Goal: Task Accomplishment & Management: Manage account settings

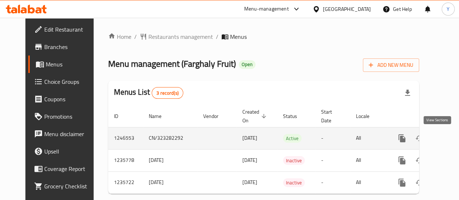
click at [451, 138] on icon "enhanced table" at bounding box center [454, 138] width 7 height 7
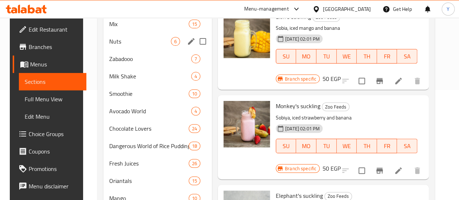
scroll to position [1, 0]
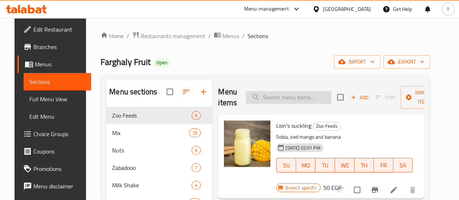
click at [252, 97] on input "search" at bounding box center [289, 97] width 86 height 13
paste input "Fruit Ice"
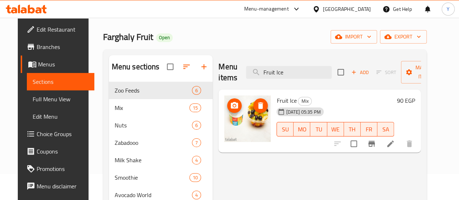
scroll to position [37, 0]
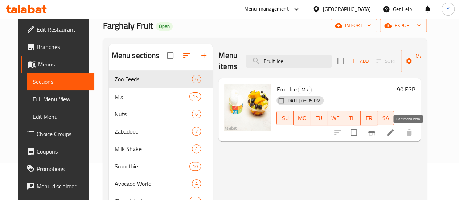
type input "Fruit Ice"
click at [395, 133] on icon at bounding box center [390, 132] width 9 height 9
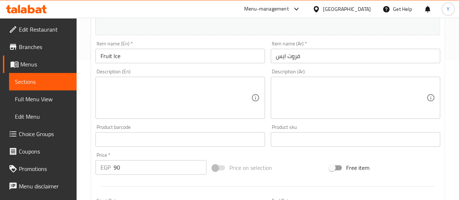
scroll to position [145, 0]
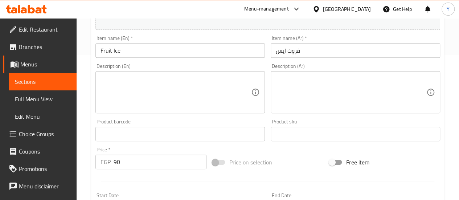
click at [194, 93] on textarea at bounding box center [176, 92] width 151 height 34
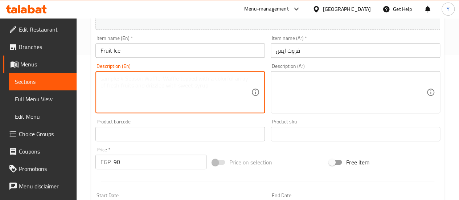
paste textarea "Fruit Ice"
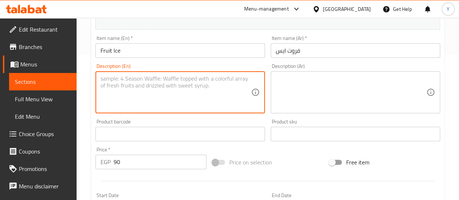
type textarea "Fruit Ice"
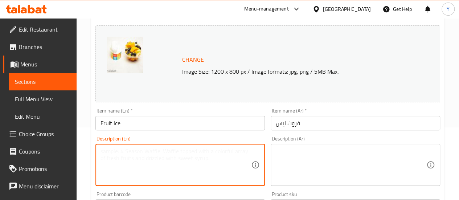
scroll to position [0, 0]
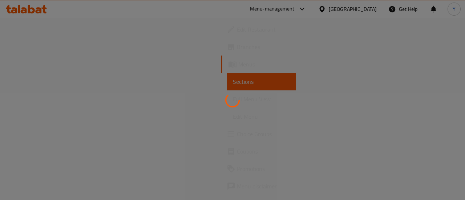
drag, startPoint x: 85, startPoint y: 21, endPoint x: 46, endPoint y: 62, distance: 55.7
click at [48, 62] on div at bounding box center [232, 100] width 465 height 200
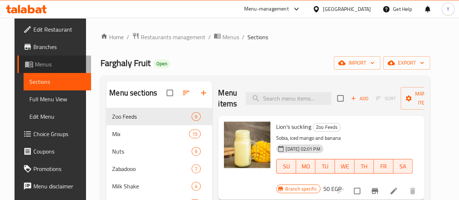
click at [54, 56] on link "Menus" at bounding box center [54, 64] width 74 height 17
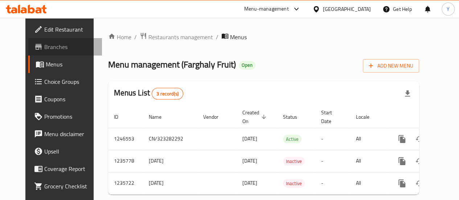
click at [45, 47] on span "Branches" at bounding box center [70, 46] width 52 height 9
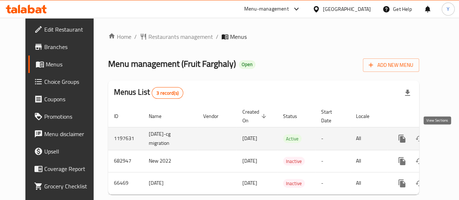
click at [450, 139] on icon "enhanced table" at bounding box center [454, 138] width 9 height 9
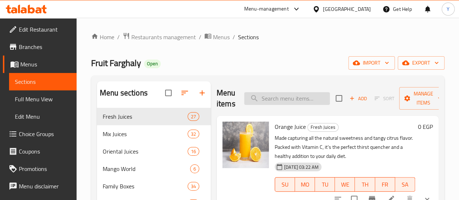
click at [261, 101] on input "search" at bounding box center [287, 98] width 86 height 13
paste input "Fruit Ice"
type input "Fruit Ice"
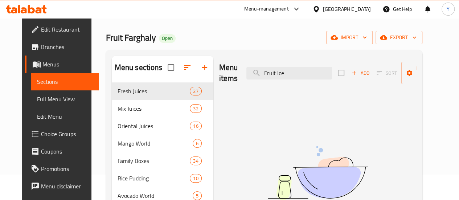
scroll to position [36, 0]
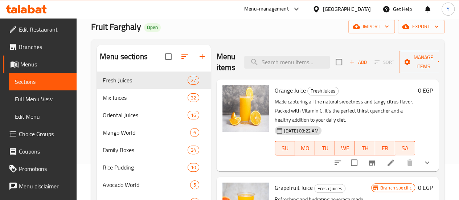
paste input "Fruit Ice"
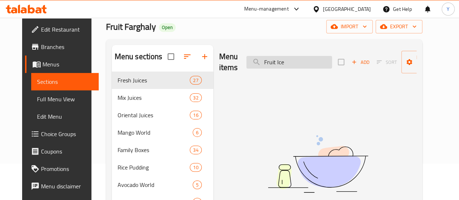
click at [276, 63] on input "Fruit Ice" at bounding box center [289, 62] width 86 height 13
paste input "فروت ايس"
click at [280, 66] on input "Fruit Ice" at bounding box center [289, 62] width 86 height 13
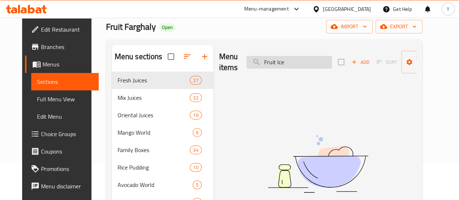
click at [280, 66] on input "Fruit Ice" at bounding box center [289, 62] width 86 height 13
paste input "Qonbla"
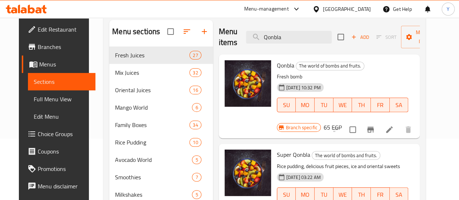
scroll to position [73, 0]
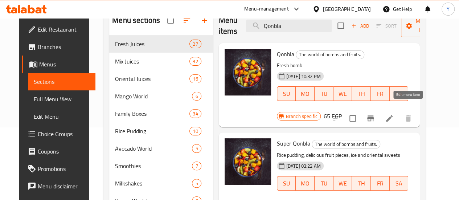
type input "Qonbla"
click at [394, 114] on icon at bounding box center [389, 118] width 9 height 9
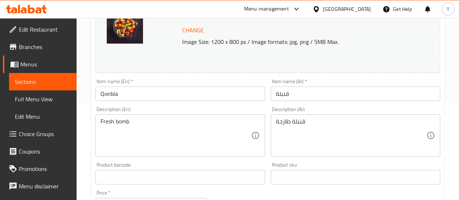
scroll to position [109, 0]
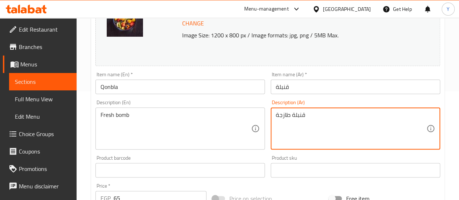
click at [292, 118] on textarea "قنبلة طازجة" at bounding box center [351, 128] width 151 height 34
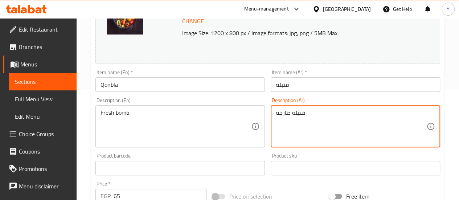
scroll to position [145, 0]
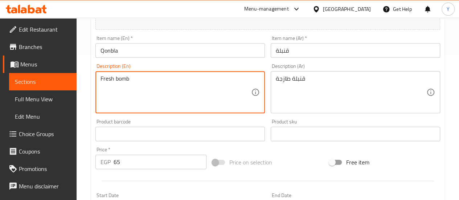
click at [147, 80] on textarea "Fresh bomb" at bounding box center [176, 92] width 151 height 34
click at [152, 84] on textarea "Fresh bomb" at bounding box center [176, 92] width 151 height 34
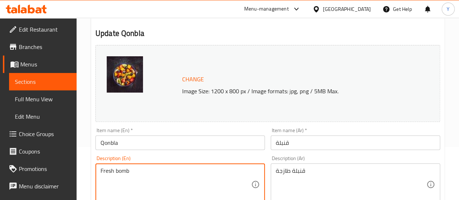
scroll to position [0, 0]
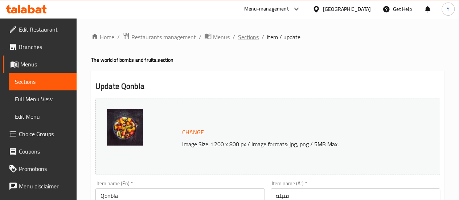
click at [245, 37] on span "Sections" at bounding box center [248, 37] width 21 height 9
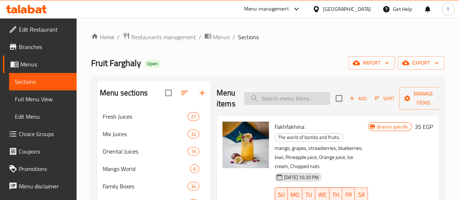
click at [263, 99] on input "search" at bounding box center [287, 98] width 86 height 13
paste input "سوبر قنبلة"
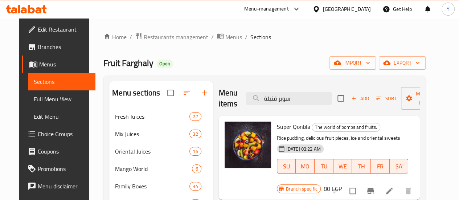
type input "سوبر قنبلة"
click at [394, 190] on icon at bounding box center [389, 191] width 9 height 9
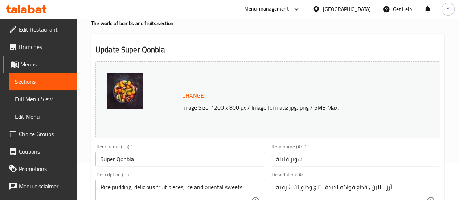
scroll to position [73, 0]
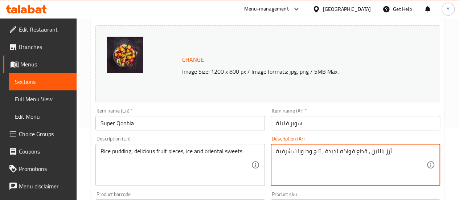
click at [319, 152] on textarea "أرز باللبن ، قطع فواكه لذيذة ، ثلج وحلويات شرقية" at bounding box center [351, 165] width 151 height 34
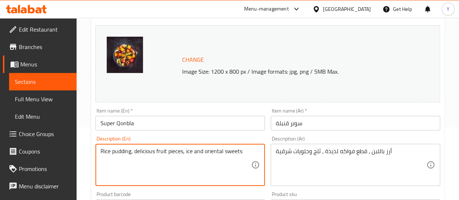
click at [199, 153] on textarea "Rice pudding, delicious fruit pieces, ice and oriental sweets" at bounding box center [176, 165] width 151 height 34
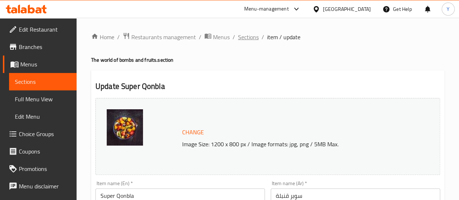
click at [245, 34] on span "Sections" at bounding box center [248, 37] width 21 height 9
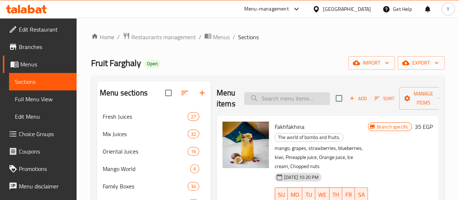
click at [252, 96] on input "search" at bounding box center [287, 98] width 86 height 13
paste input "موز سبيشال"
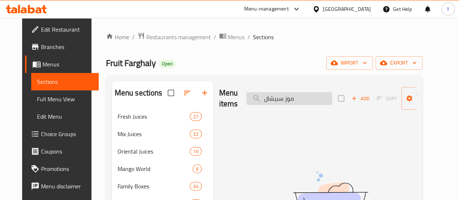
click at [264, 101] on input "موز سبيشال" at bounding box center [289, 98] width 86 height 13
paste input "Ice Cream Fatteh"
click at [279, 98] on input "Ice Cream Fatteh" at bounding box center [289, 98] width 86 height 13
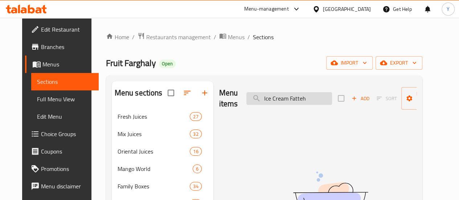
click at [279, 98] on input "Ice Cream Fatteh" at bounding box center [289, 98] width 86 height 13
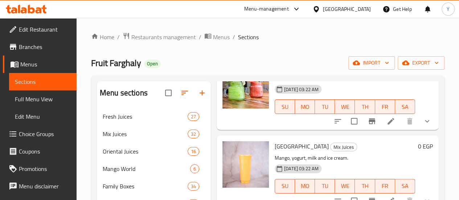
scroll to position [617, 0]
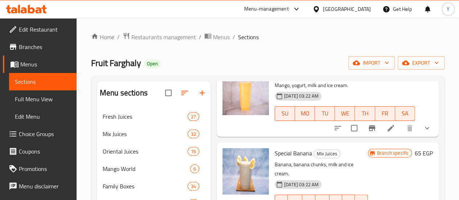
type input "Ice Cream"
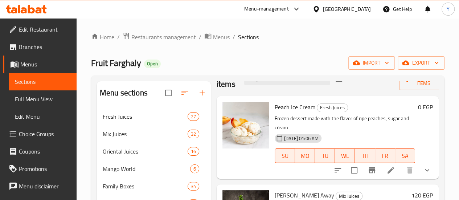
scroll to position [0, 0]
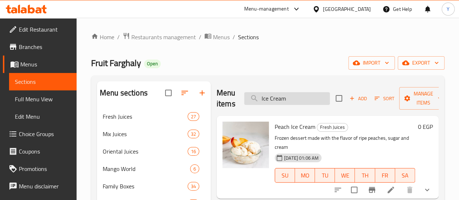
click at [275, 98] on input "Ice Cream" at bounding box center [287, 98] width 86 height 13
click at [236, 109] on div "Menu items Ice Cream Add Sort Manage items" at bounding box center [328, 98] width 222 height 34
click at [282, 100] on input "Ice Cream" at bounding box center [287, 98] width 86 height 13
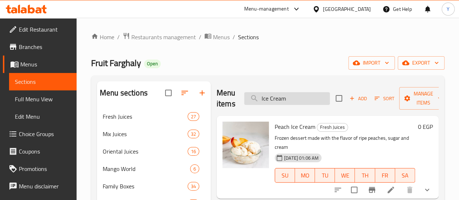
click at [264, 93] on input "Ice Cream" at bounding box center [287, 98] width 86 height 13
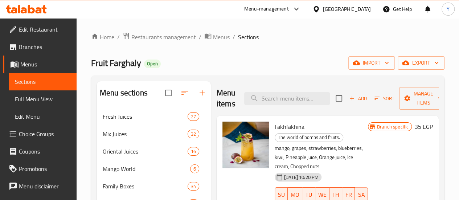
paste input "موز سبيشال"
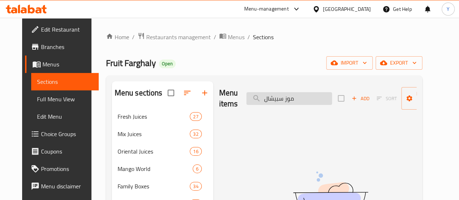
click at [258, 100] on input "موز سبيشال" at bounding box center [289, 98] width 86 height 13
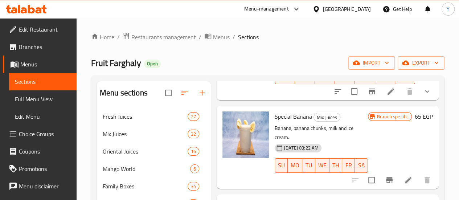
scroll to position [108, 0]
type input "موز"
click at [224, 129] on img at bounding box center [246, 134] width 46 height 46
click at [405, 176] on icon at bounding box center [408, 179] width 7 height 7
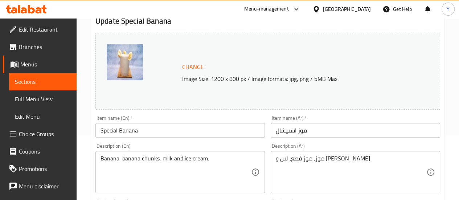
scroll to position [73, 0]
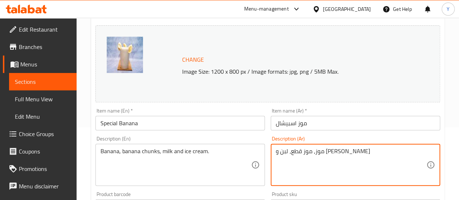
click at [325, 152] on textarea "موز، موز قطع، لبن و أيس كريم" at bounding box center [351, 165] width 151 height 34
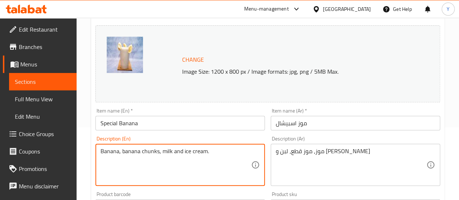
click at [203, 148] on textarea "Banana, banana chunks, milk and ice cream." at bounding box center [176, 165] width 151 height 34
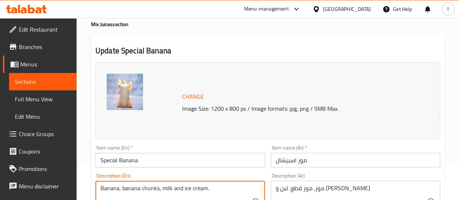
scroll to position [0, 0]
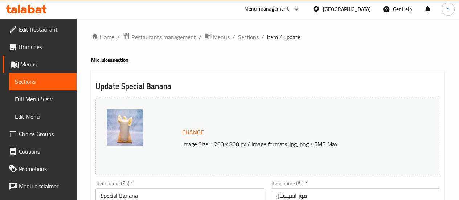
drag, startPoint x: 244, startPoint y: 34, endPoint x: 242, endPoint y: 52, distance: 18.3
click at [244, 34] on span "Sections" at bounding box center [248, 37] width 21 height 9
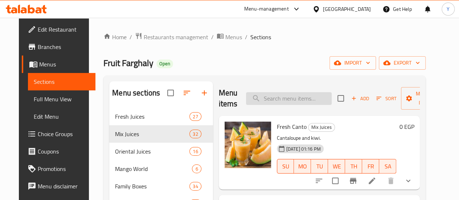
click at [278, 95] on input "search" at bounding box center [289, 98] width 86 height 13
paste input "بطيخ ايس"
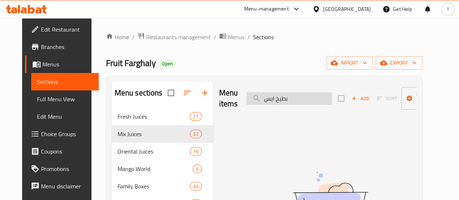
click at [254, 99] on input "بطيخ ايس" at bounding box center [289, 98] width 86 height 13
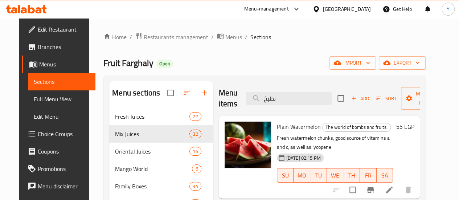
type input "بطيخ"
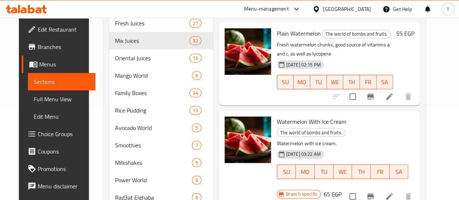
scroll to position [109, 0]
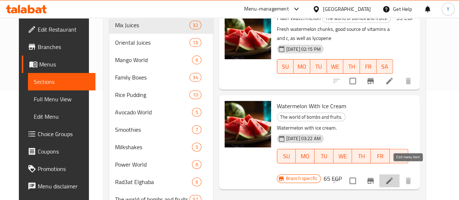
click at [394, 176] on icon at bounding box center [389, 180] width 9 height 9
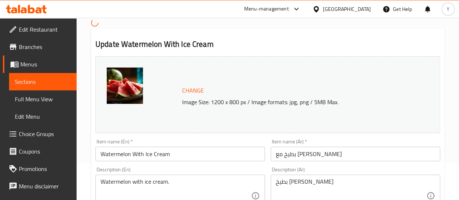
scroll to position [109, 0]
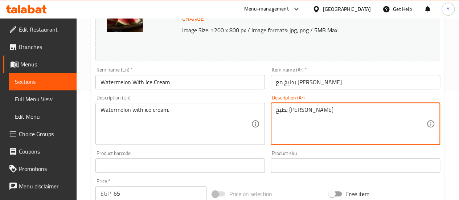
click at [317, 111] on textarea "بطيخ باالايس كريم" at bounding box center [351, 123] width 151 height 34
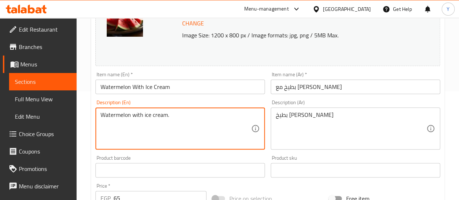
click at [129, 120] on textarea "Watermelon with ice cream." at bounding box center [176, 128] width 151 height 34
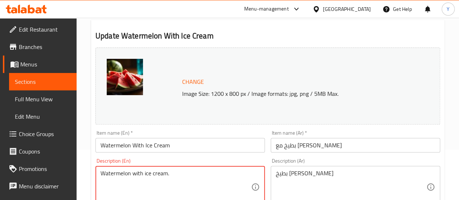
scroll to position [0, 0]
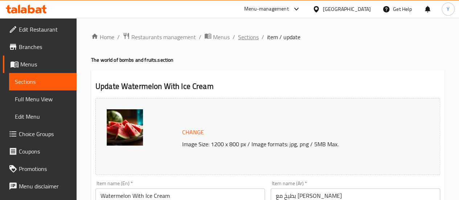
click at [248, 38] on span "Sections" at bounding box center [248, 37] width 21 height 9
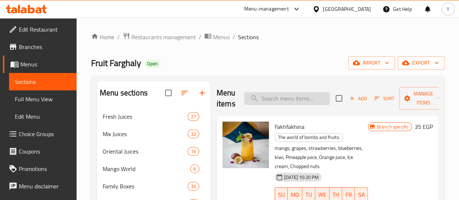
click at [261, 99] on input "search" at bounding box center [287, 98] width 86 height 13
paste input "رمان ايس"
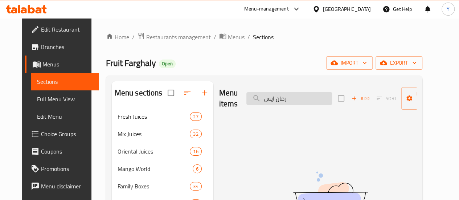
click at [252, 100] on input "رمان ايس" at bounding box center [289, 98] width 86 height 13
click at [258, 102] on input "رمان ايس" at bounding box center [289, 98] width 86 height 13
click at [255, 101] on input "رمان ايس" at bounding box center [289, 98] width 86 height 13
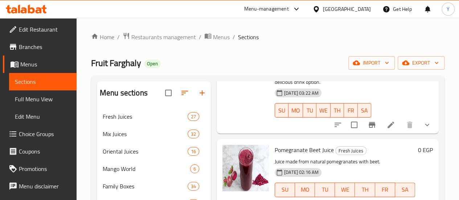
scroll to position [109, 0]
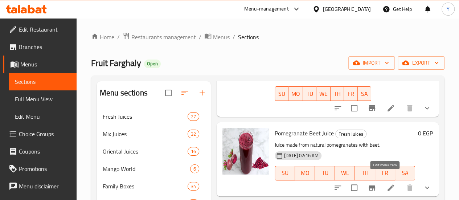
type input "رمان"
click at [388, 184] on icon at bounding box center [391, 187] width 7 height 7
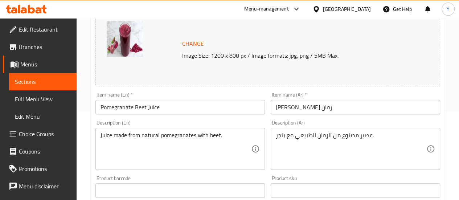
scroll to position [109, 0]
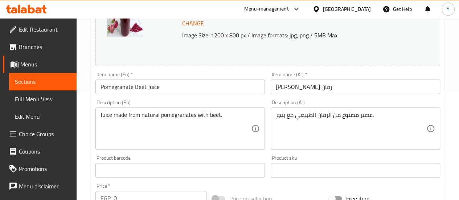
click at [186, 73] on div "Item name (En)   * Pomegranate Beet Juice Item name (En) *" at bounding box center [180, 83] width 170 height 22
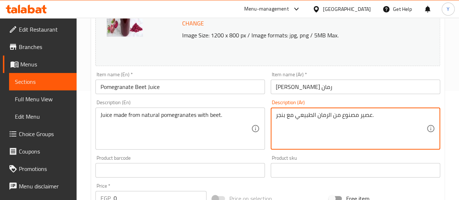
click at [337, 115] on textarea "عصير مصنوع من الرمان الطبيعي مع بنجر." at bounding box center [351, 128] width 151 height 34
click at [167, 110] on div "Juice made from natural pomegranates with beet. Description (En)" at bounding box center [180, 128] width 170 height 42
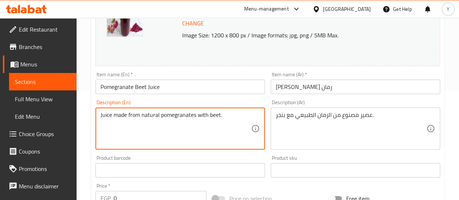
click at [167, 110] on div "Juice made from natural pomegranates with beet. Description (En)" at bounding box center [180, 128] width 170 height 42
click at [167, 119] on textarea "Juice made from natural pomegranates with beet." at bounding box center [176, 128] width 151 height 34
click at [170, 115] on textarea "Juice made from natural pomegranates with beet." at bounding box center [176, 128] width 151 height 34
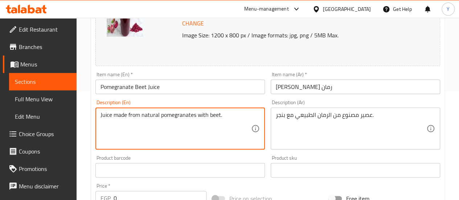
click at [170, 115] on textarea "Juice made from natural pomegranates with beet." at bounding box center [176, 128] width 151 height 34
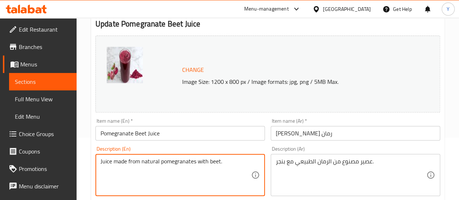
scroll to position [36, 0]
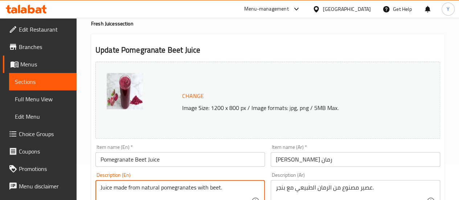
click at [128, 94] on img at bounding box center [125, 91] width 36 height 36
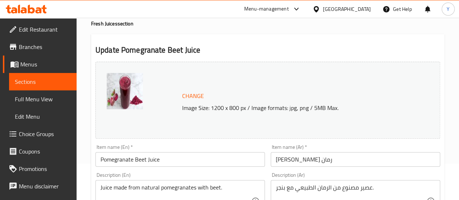
click at [134, 92] on img at bounding box center [125, 91] width 36 height 36
click at [132, 91] on img at bounding box center [125, 91] width 36 height 36
click at [139, 94] on img at bounding box center [125, 91] width 36 height 36
click at [126, 89] on img at bounding box center [125, 91] width 36 height 36
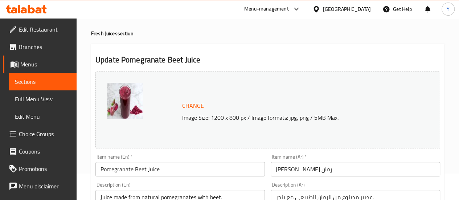
scroll to position [0, 0]
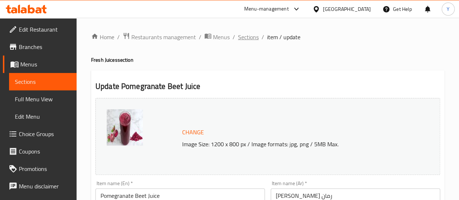
click at [241, 36] on span "Sections" at bounding box center [248, 37] width 21 height 9
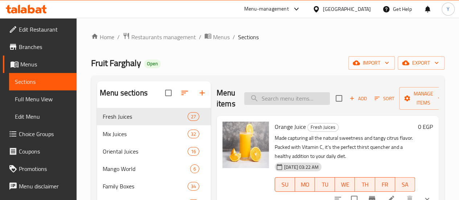
click at [262, 99] on input "search" at bounding box center [287, 98] width 86 height 13
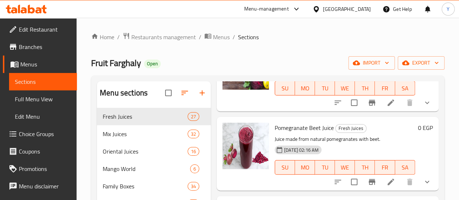
scroll to position [177, 0]
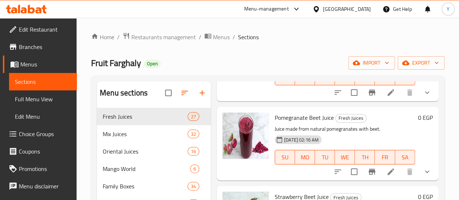
type input "بنجر"
click at [229, 122] on icon "upload picture" at bounding box center [232, 122] width 7 height 7
click at [423, 171] on icon "show more" at bounding box center [427, 171] width 9 height 9
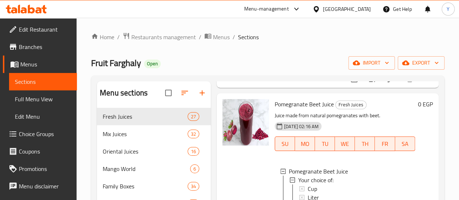
scroll to position [165, 0]
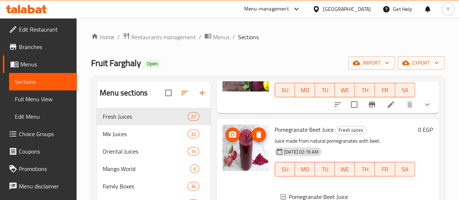
click at [223, 146] on img at bounding box center [246, 148] width 46 height 46
click at [223, 152] on img at bounding box center [246, 148] width 46 height 46
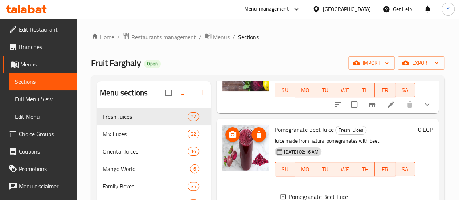
click at [223, 159] on img at bounding box center [246, 148] width 46 height 46
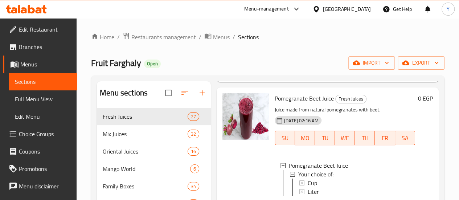
scroll to position [237, 0]
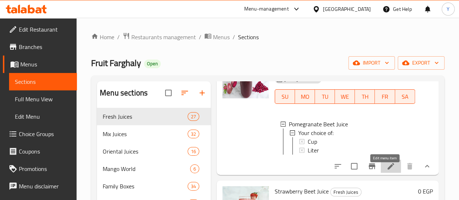
click at [387, 169] on icon at bounding box center [391, 166] width 9 height 9
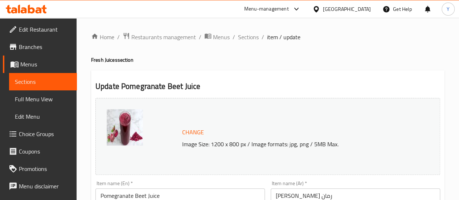
drag, startPoint x: 156, startPoint y: 119, endPoint x: 126, endPoint y: 121, distance: 30.2
click at [155, 119] on div at bounding box center [143, 136] width 73 height 54
click at [126, 121] on img at bounding box center [125, 127] width 36 height 36
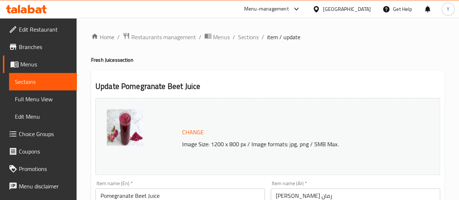
click at [126, 121] on img at bounding box center [125, 127] width 36 height 36
click at [113, 129] on img at bounding box center [125, 127] width 36 height 36
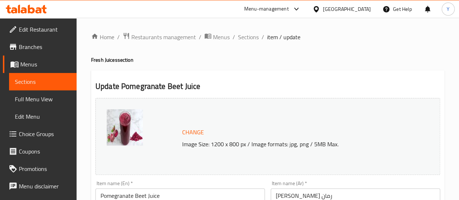
click at [113, 129] on img at bounding box center [125, 127] width 36 height 36
click at [130, 125] on img at bounding box center [125, 127] width 36 height 36
click at [124, 113] on img at bounding box center [125, 127] width 36 height 36
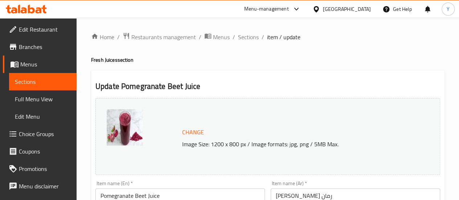
click at [124, 113] on img at bounding box center [125, 127] width 36 height 36
click at [131, 131] on img at bounding box center [125, 127] width 36 height 36
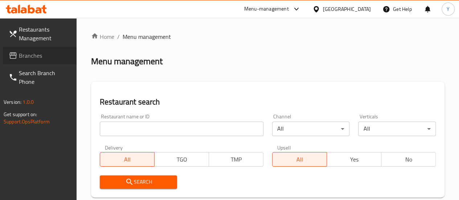
click at [39, 57] on span "Branches" at bounding box center [45, 55] width 52 height 9
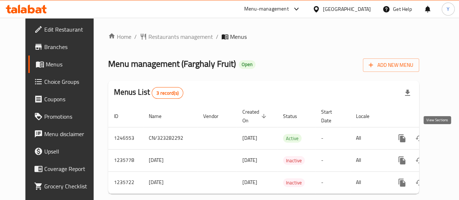
click at [434, 141] on div "Home / Restaurants management / Menus Menu management ( Farghaly Fruit ) Open A…" at bounding box center [264, 116] width 340 height 196
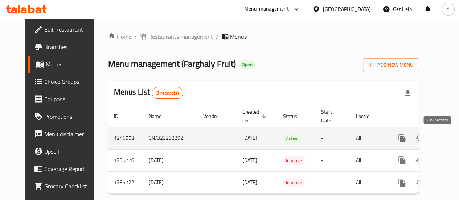
click at [450, 138] on icon "enhanced table" at bounding box center [454, 138] width 9 height 9
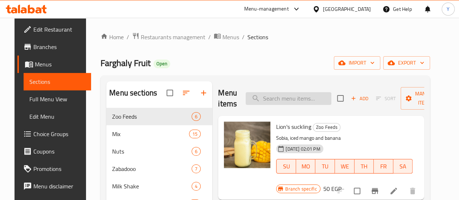
click at [276, 99] on input "search" at bounding box center [289, 98] width 86 height 13
paste input "Qonbla"
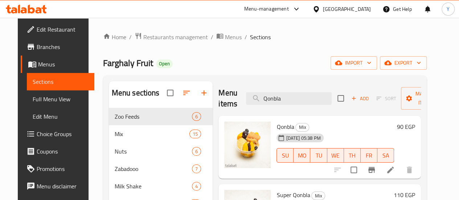
type input "Qonbla"
click at [395, 169] on icon at bounding box center [390, 170] width 9 height 9
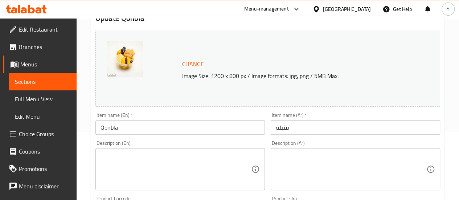
scroll to position [109, 0]
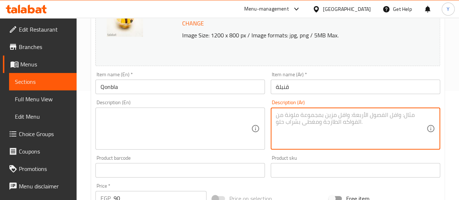
click at [313, 140] on textarea at bounding box center [351, 128] width 151 height 34
paste textarea "قنبلة طازجة"
type textarea "قنبلة طازجة"
paste textarea "قنبلة طازجة"
type textarea "قنبلة طازجة"
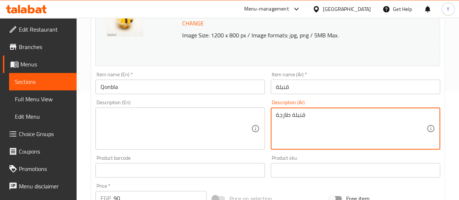
click at [211, 119] on textarea at bounding box center [176, 128] width 151 height 34
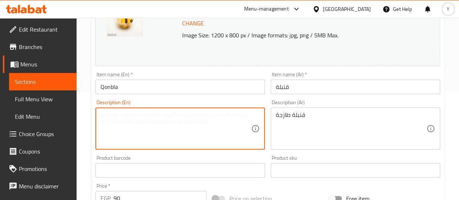
paste textarea "Fresh bomb"
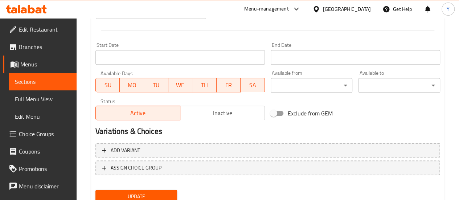
scroll to position [323, 0]
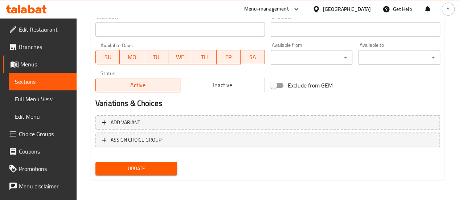
type textarea "Fresh bomb"
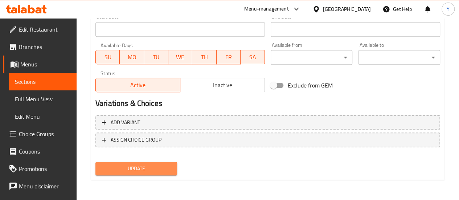
click at [163, 168] on span "Update" at bounding box center [136, 168] width 70 height 9
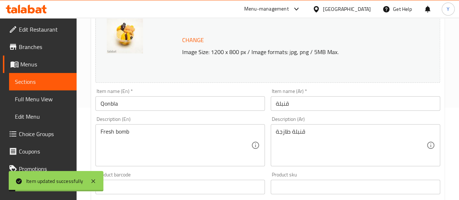
scroll to position [0, 0]
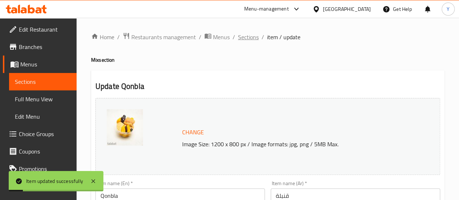
click at [250, 35] on span "Sections" at bounding box center [248, 37] width 21 height 9
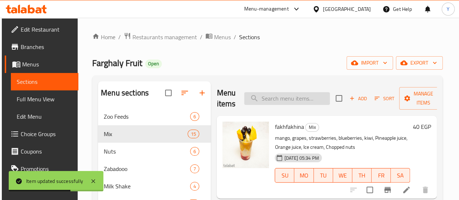
click at [274, 100] on input "search" at bounding box center [287, 98] width 86 height 13
paste input "سوبر قنبلة"
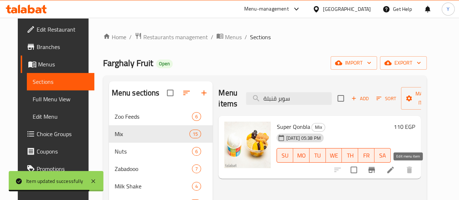
type input "سوبر قنبلة"
click at [394, 171] on icon at bounding box center [390, 170] width 7 height 7
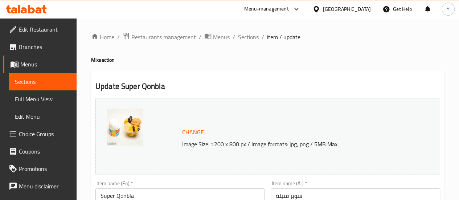
scroll to position [73, 0]
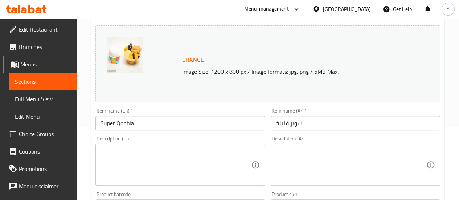
click at [303, 167] on textarea at bounding box center [351, 165] width 151 height 34
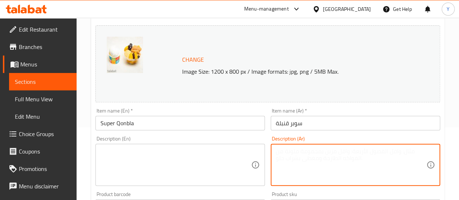
paste textarea "أرز باللبن ، قطع فواكه لذيذة ، ثلج وحلويات شرقية"
type textarea "أرز باللبن ، قطع فواكه لذيذة ، ثلج وحلويات شرقية"
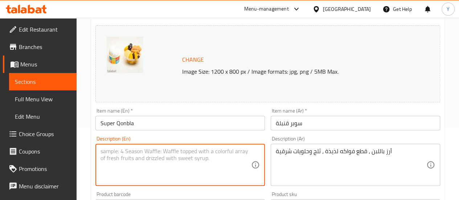
click at [196, 149] on textarea at bounding box center [176, 165] width 151 height 34
paste textarea "Rice pudding, delicious fruit pieces, ice and oriental sweets"
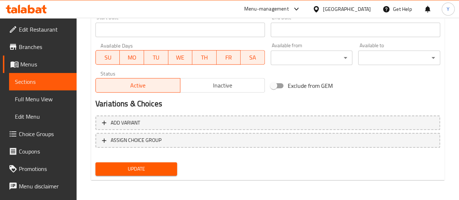
scroll to position [323, 0]
type textarea "Rice pudding, delicious fruit pieces, ice and oriental sweets"
click at [155, 170] on span "Update" at bounding box center [136, 168] width 70 height 9
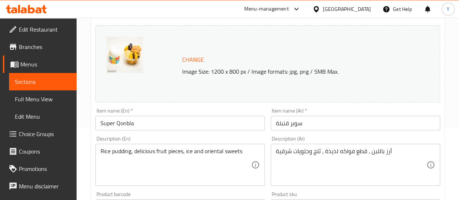
scroll to position [0, 0]
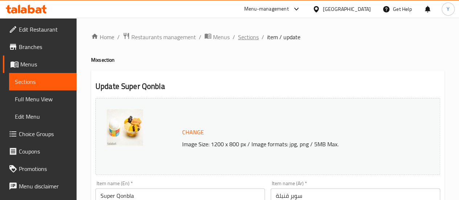
click at [249, 34] on span "Sections" at bounding box center [248, 37] width 21 height 9
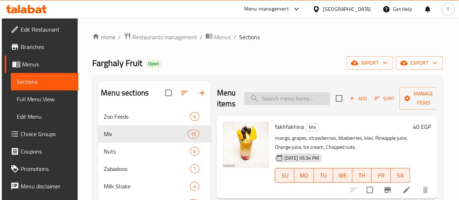
click at [259, 97] on input "search" at bounding box center [287, 98] width 86 height 13
paste input "Ice Cream Fatteh"
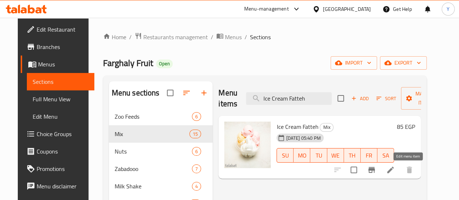
type input "Ice Cream Fatteh"
click at [395, 171] on icon at bounding box center [390, 170] width 9 height 9
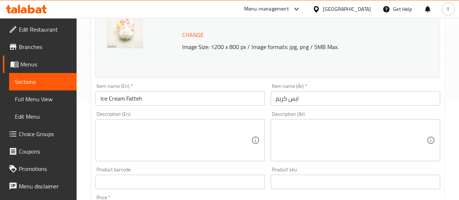
scroll to position [109, 0]
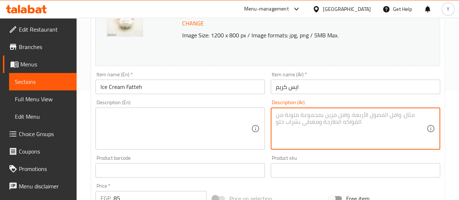
click at [300, 130] on textarea at bounding box center [351, 128] width 151 height 34
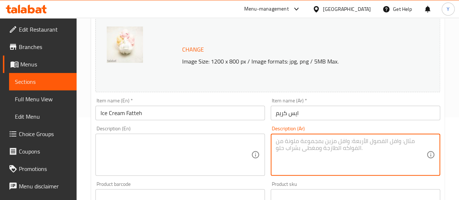
scroll to position [73, 0]
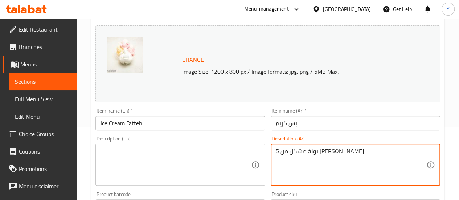
click at [317, 150] on textarea "5 بولة مشكل من الايس كريم" at bounding box center [351, 165] width 151 height 34
type textarea "5 بولة مشكل من الايس كريم"
click at [152, 171] on textarea at bounding box center [176, 165] width 151 height 34
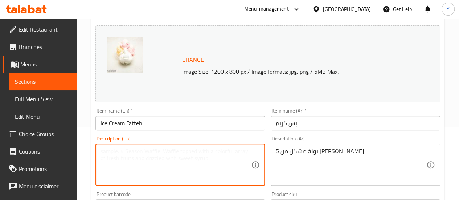
paste textarea "5 scoops of mixed ice cream"
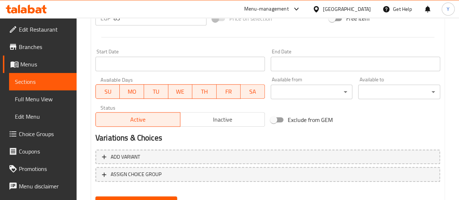
scroll to position [323, 0]
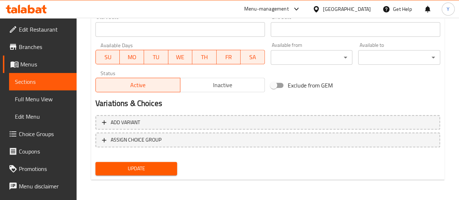
type textarea "5 scoops of mixed ice cream"
click at [122, 170] on span "Update" at bounding box center [136, 168] width 70 height 9
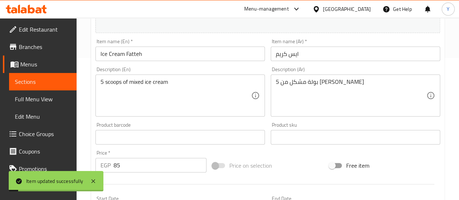
scroll to position [0, 0]
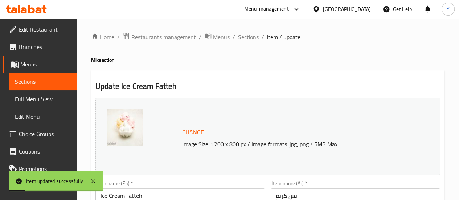
click at [247, 38] on span "Sections" at bounding box center [248, 37] width 21 height 9
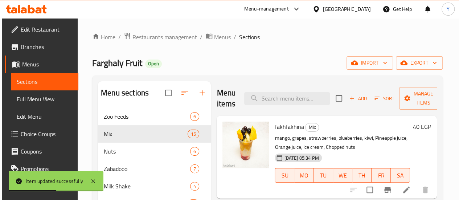
click at [274, 106] on div "Menu items Add Sort Manage items" at bounding box center [327, 98] width 220 height 34
click at [276, 98] on input "search" at bounding box center [287, 98] width 86 height 13
paste input "موز، موز قطع، لبن و أيس كريم"
type input "موز، موز قطع، لبن و أيس كريم"
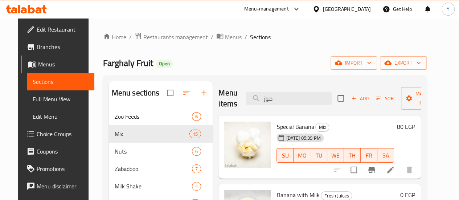
type input "موز"
click at [395, 169] on icon at bounding box center [390, 170] width 9 height 9
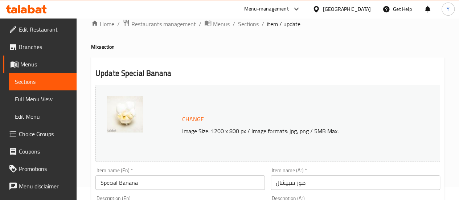
scroll to position [73, 0]
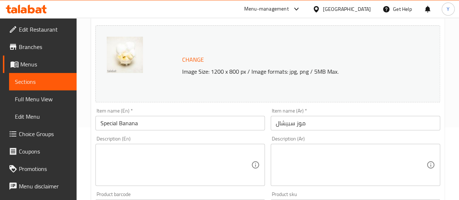
click at [316, 153] on textarea at bounding box center [351, 165] width 151 height 34
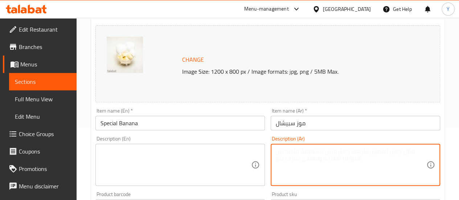
paste textarea "موز، موز قطع، لبن و أيس كريم"
type textarea "موز، موز قطع، لبن و أيس كريم"
click at [177, 161] on textarea at bounding box center [176, 165] width 151 height 34
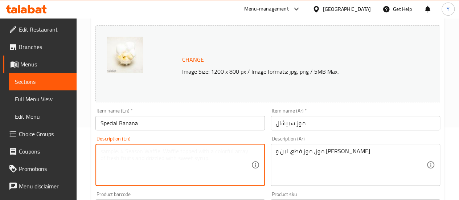
paste textarea "Banana, banana chunks, milk and ice cream."
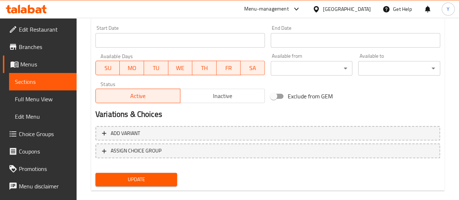
scroll to position [323, 0]
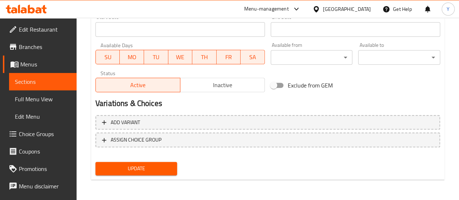
type textarea "Banana, banana chunks, milk and ice cream."
click at [155, 164] on button "Update" at bounding box center [136, 168] width 82 height 13
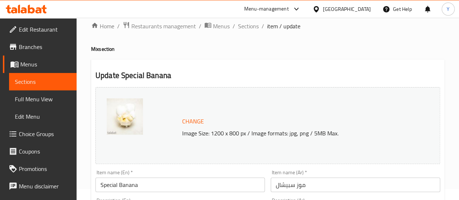
scroll to position [0, 0]
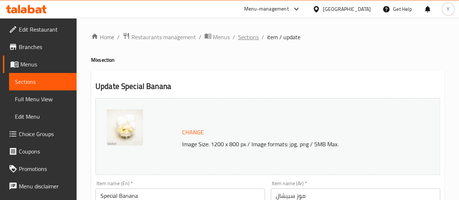
click at [245, 34] on span "Sections" at bounding box center [248, 37] width 21 height 9
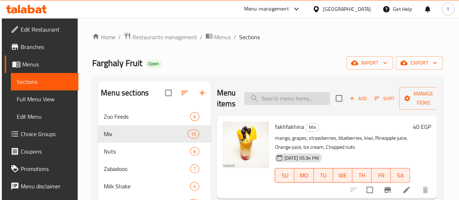
click at [256, 92] on input "search" at bounding box center [287, 98] width 86 height 13
paste input "بطيخ باالايس كريم"
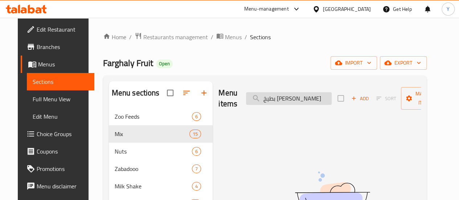
click at [268, 100] on input "بطيخ باالايس كريم" at bounding box center [289, 98] width 86 height 13
click at [254, 98] on input "بطيخ كريم" at bounding box center [289, 98] width 86 height 13
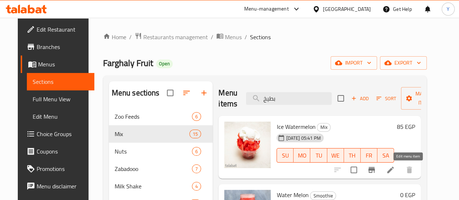
type input "بطيخ"
click at [395, 170] on icon at bounding box center [390, 170] width 9 height 9
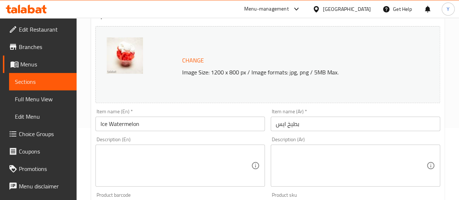
scroll to position [73, 0]
click at [298, 161] on textarea at bounding box center [351, 165] width 151 height 34
paste textarea "بطيخ باالايس كريم"
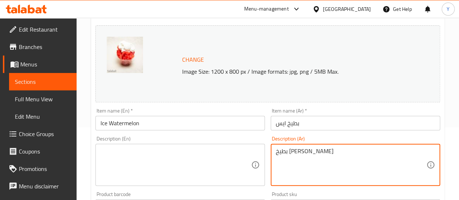
type textarea "بطيخ باالايس كريم"
click at [134, 171] on textarea at bounding box center [176, 165] width 151 height 34
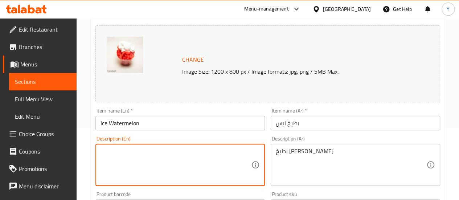
paste textarea "Watermelon with ice cream."
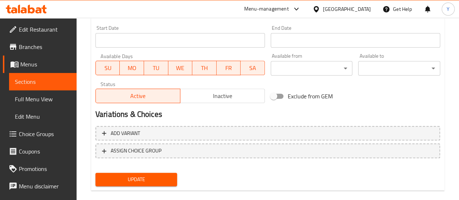
scroll to position [323, 0]
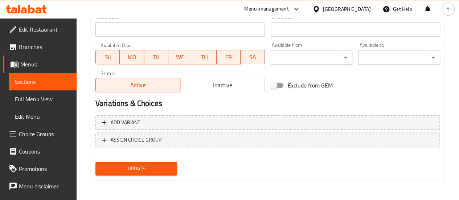
type textarea "Watermelon with ice cream."
click at [172, 172] on button "Update" at bounding box center [136, 168] width 82 height 13
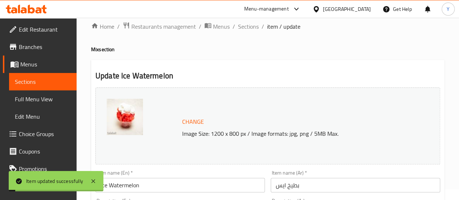
scroll to position [0, 0]
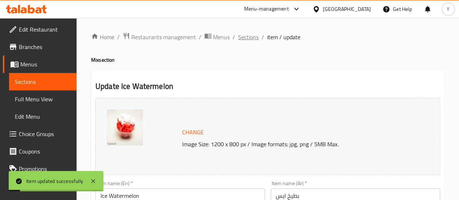
click at [243, 37] on span "Sections" at bounding box center [248, 37] width 21 height 9
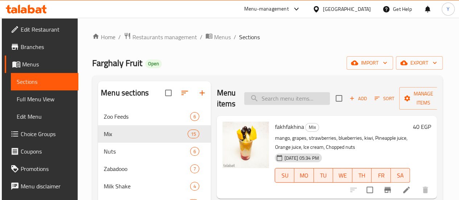
click at [273, 100] on input "search" at bounding box center [287, 98] width 86 height 13
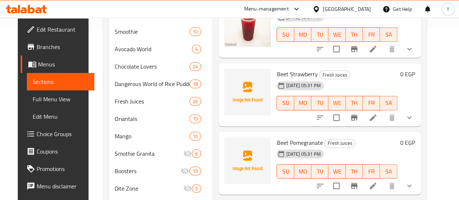
scroll to position [218, 0]
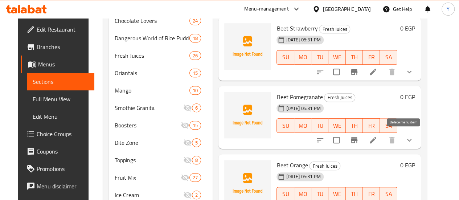
type input "بنجر"
click at [378, 138] on icon at bounding box center [373, 140] width 9 height 9
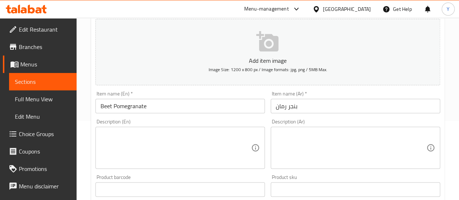
scroll to position [73, 0]
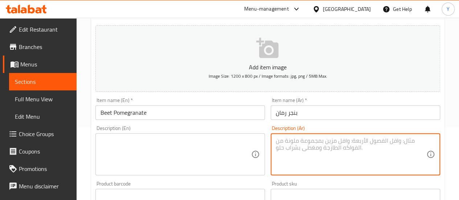
click at [303, 141] on textarea at bounding box center [351, 154] width 151 height 34
paste textarea "عصير مصنوع من الرمان الطبيعي مع بنجر."
type textarea "عصير مصنوع من الرمان الطبيعي مع بنجر."
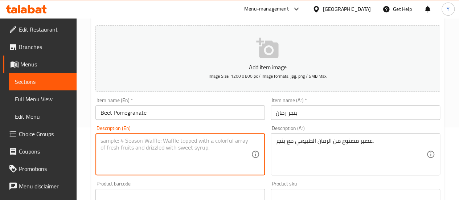
click at [152, 143] on textarea at bounding box center [176, 154] width 151 height 34
paste textarea "Juice made from natural pomegranates with beet."
type textarea "Juice made from natural pomegranates with beet."
click at [261, 41] on icon "button" at bounding box center [267, 48] width 22 height 20
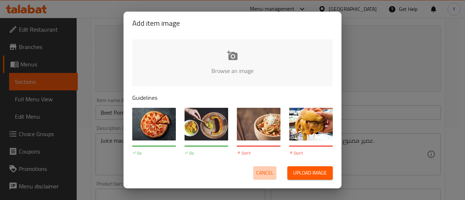
click at [262, 170] on span "Cancel" at bounding box center [264, 172] width 17 height 9
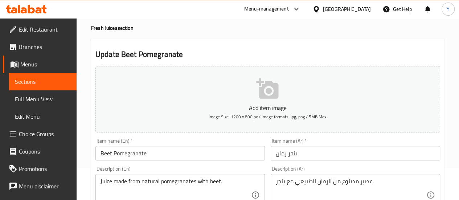
scroll to position [0, 0]
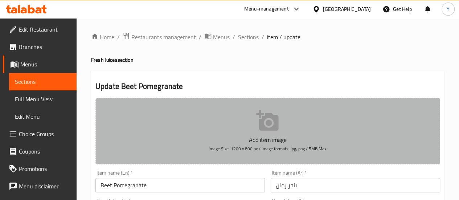
click at [260, 113] on icon "button" at bounding box center [267, 120] width 22 height 20
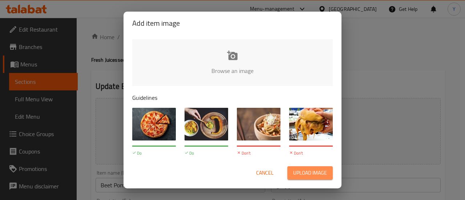
click at [298, 172] on span "Upload image" at bounding box center [310, 172] width 34 height 9
type input "C:\fakepath\Pomegranate_With_Beet_Jui638681371907144050.jpg"
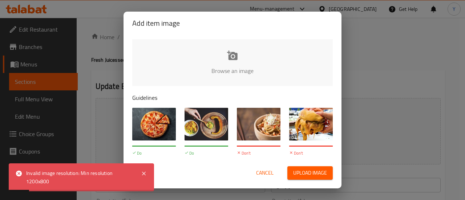
click at [273, 172] on span "Cancel" at bounding box center [264, 172] width 17 height 9
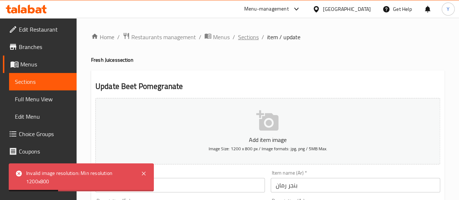
click at [246, 40] on span "Sections" at bounding box center [248, 37] width 21 height 9
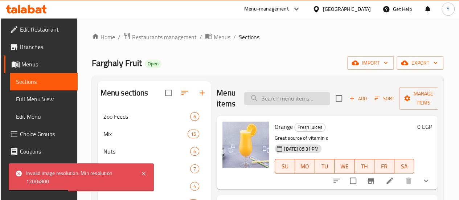
click at [296, 98] on input "search" at bounding box center [287, 98] width 86 height 13
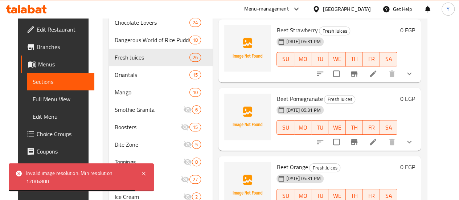
scroll to position [218, 0]
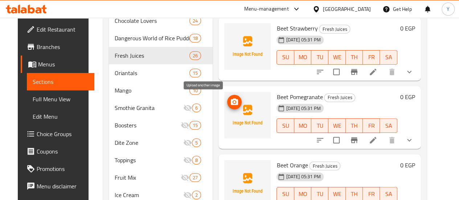
type input "بنجر"
click at [233, 102] on circle "upload picture" at bounding box center [234, 102] width 2 height 2
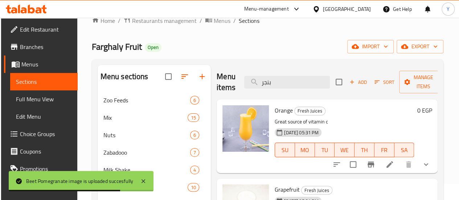
scroll to position [0, 0]
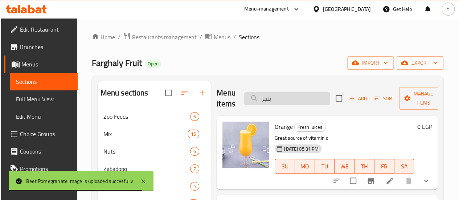
click at [268, 98] on input "بنجر" at bounding box center [287, 98] width 86 height 13
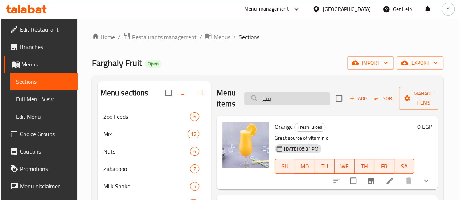
click at [268, 98] on input "بنجر" at bounding box center [287, 98] width 86 height 13
paste input "Juice made from natural pomegranates with beet."
type input "Juice made from natural pomegranates with beet."
click at [261, 94] on input "search" at bounding box center [287, 98] width 86 height 13
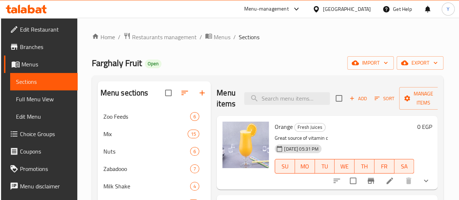
paste input "رمان"
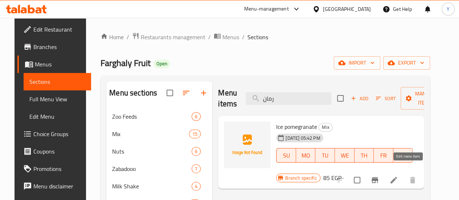
type input "رمان"
click at [398, 176] on icon at bounding box center [394, 180] width 9 height 9
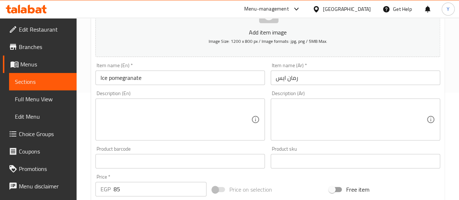
scroll to position [109, 0]
click at [290, 116] on textarea at bounding box center [351, 118] width 151 height 34
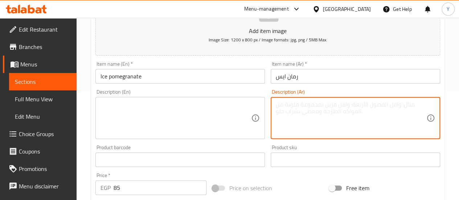
paste textarea "طبق يضم [PERSON_NAME]."
type textarea "طبق يضم [PERSON_NAME]."
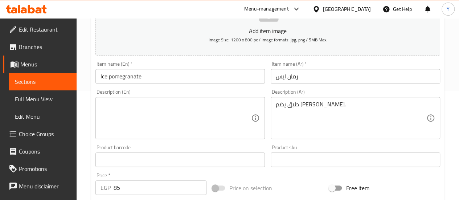
click at [147, 174] on div "Price   * EGP 85 Price *" at bounding box center [150, 184] width 111 height 22
click at [170, 110] on textarea at bounding box center [176, 118] width 151 height 34
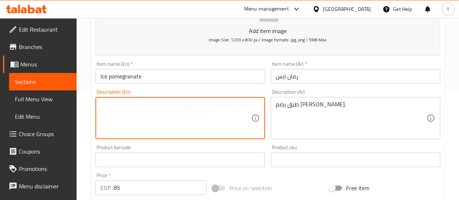
paste textarea "Dish featuring pomegranate and ice cream."
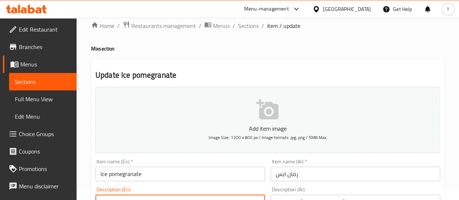
scroll to position [0, 0]
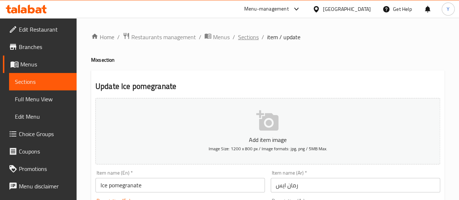
type textarea "Dish featuring pomegranate and ice cream."
drag, startPoint x: 253, startPoint y: 34, endPoint x: 240, endPoint y: 48, distance: 19.0
click at [253, 34] on span "Sections" at bounding box center [248, 37] width 21 height 9
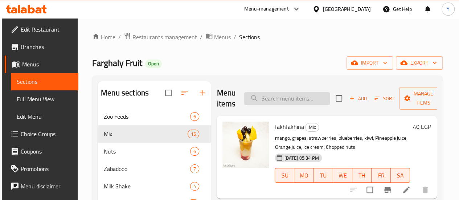
click at [252, 98] on input "search" at bounding box center [287, 98] width 86 height 13
paste input "Dish featuring pomegranate and ice cream."
type input "Dish featuring pomegranate and ice cream."
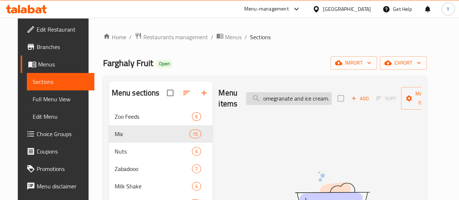
click at [252, 98] on input "Dish featuring pomegranate and ice cream." at bounding box center [289, 98] width 86 height 13
click at [299, 97] on input "Dish featuring pomegranate and ice cream." at bounding box center [289, 98] width 86 height 13
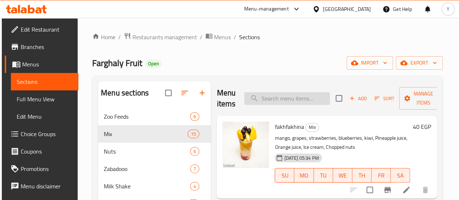
paste input "رمان"
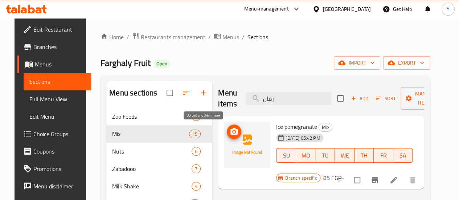
click at [233, 131] on circle "upload picture" at bounding box center [234, 132] width 2 height 2
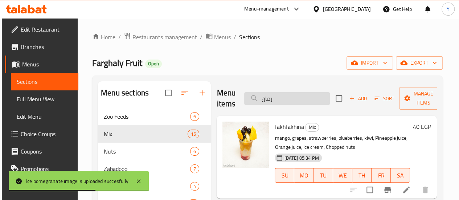
click at [267, 99] on input "رمان" at bounding box center [287, 98] width 86 height 13
type input "رمان"
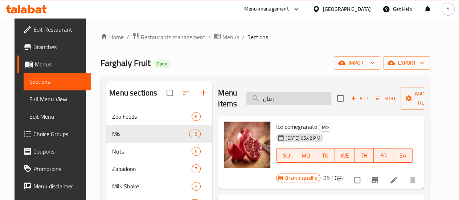
click at [285, 98] on input "رمان" at bounding box center [289, 98] width 86 height 13
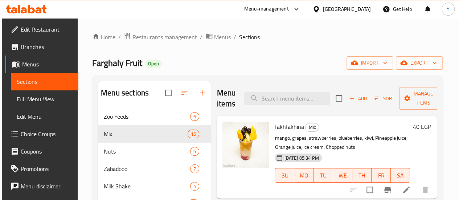
paste input "Strawberry"
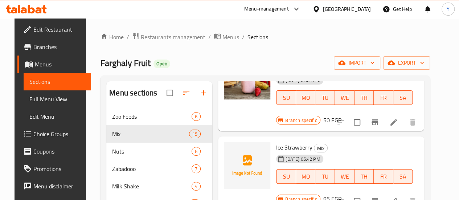
scroll to position [109, 0]
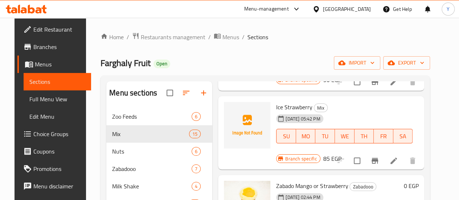
type input "Strawberry"
click at [398, 156] on icon at bounding box center [394, 160] width 9 height 9
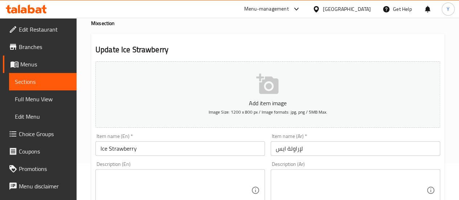
scroll to position [73, 0]
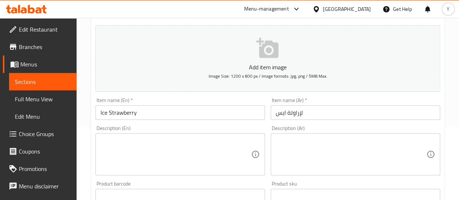
click at [297, 109] on input "لإراولة ايس" at bounding box center [356, 112] width 170 height 15
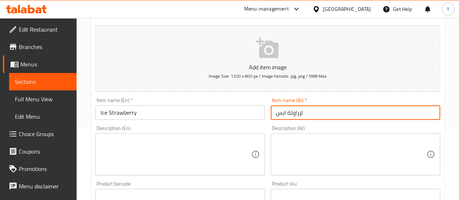
click at [297, 109] on input "لإراولة ايس" at bounding box center [356, 112] width 170 height 15
type input "فراولة ايس"
click at [301, 153] on textarea at bounding box center [351, 154] width 151 height 34
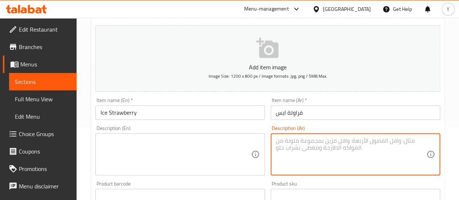
click at [291, 117] on input "فراولة ايس" at bounding box center [356, 112] width 170 height 15
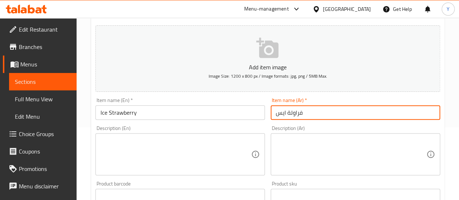
click at [291, 117] on input "فراولة ايس" at bounding box center [356, 112] width 170 height 15
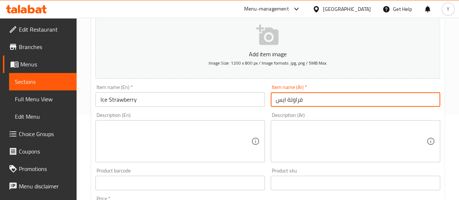
scroll to position [109, 0]
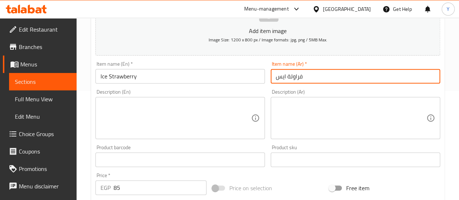
click at [301, 109] on textarea at bounding box center [351, 118] width 151 height 34
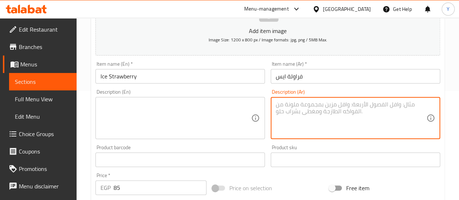
paste textarea "فراولة مع [PERSON_NAME]"
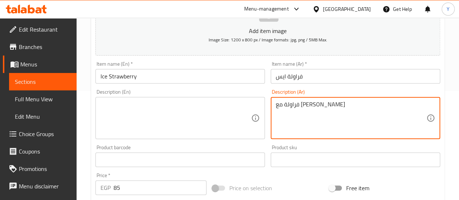
paste textarea "حلوى تحتوي على الفراولة مع الآيس كريم."
click at [313, 102] on textarea "فراولة مع أيس كريمحلوى تحتوي على الفراولة مع الآيس كريم." at bounding box center [351, 118] width 151 height 34
paste textarea
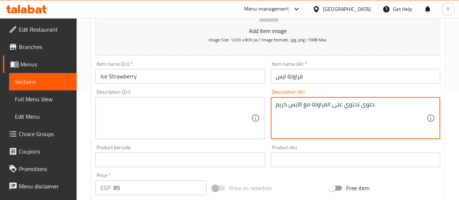
type textarea "حلوى تحتوي على الفراولة مع الآيس كريم."
click at [183, 110] on textarea at bounding box center [176, 118] width 151 height 34
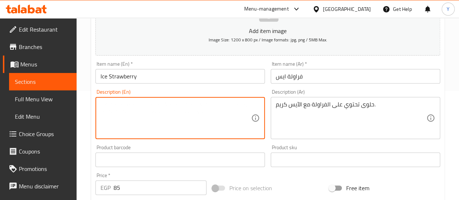
paste textarea "dessert featuring strawberry with ice cream"
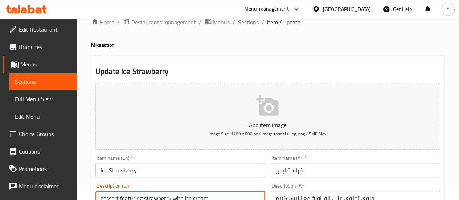
scroll to position [0, 0]
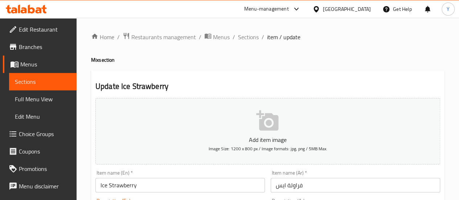
type textarea "dessert featuring strawberry with ice cream"
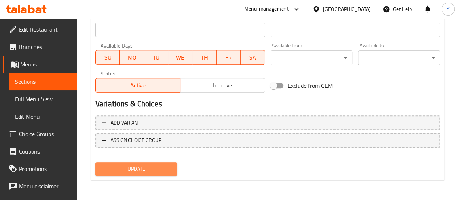
click at [156, 167] on span "Update" at bounding box center [136, 168] width 70 height 9
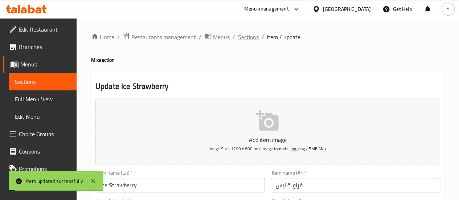
click at [242, 37] on span "Sections" at bounding box center [248, 37] width 21 height 9
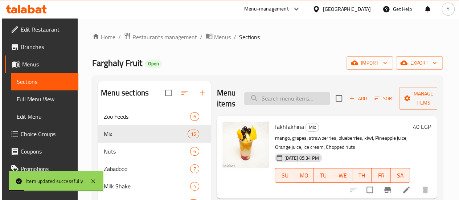
click at [249, 103] on input "search" at bounding box center [287, 98] width 86 height 13
paste input "Strawberry"
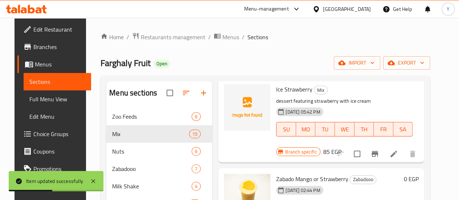
scroll to position [109, 0]
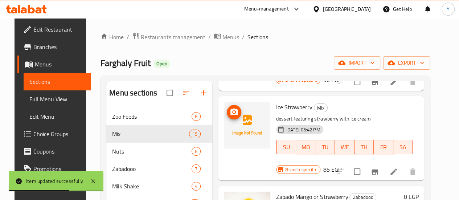
type input "Strawberry"
click at [230, 108] on icon "upload picture" at bounding box center [234, 112] width 9 height 9
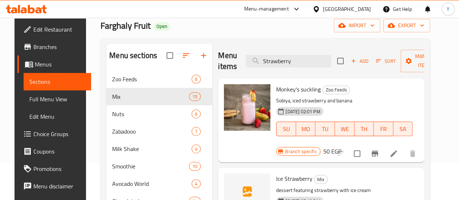
scroll to position [36, 0]
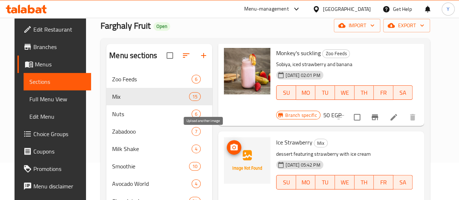
click at [231, 144] on icon "upload picture" at bounding box center [234, 147] width 7 height 7
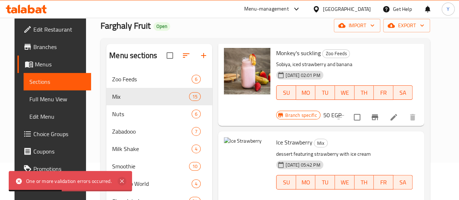
click at [121, 181] on icon at bounding box center [122, 181] width 9 height 9
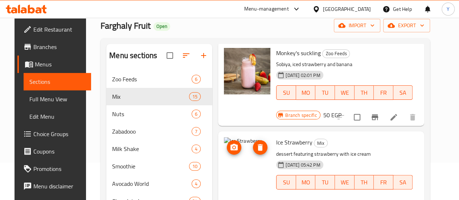
click at [224, 137] on img at bounding box center [247, 160] width 46 height 46
click at [231, 144] on icon "upload picture" at bounding box center [234, 147] width 7 height 7
click at [224, 151] on img at bounding box center [247, 160] width 46 height 46
click at [224, 156] on img at bounding box center [247, 160] width 46 height 46
click at [224, 160] on img at bounding box center [247, 160] width 46 height 46
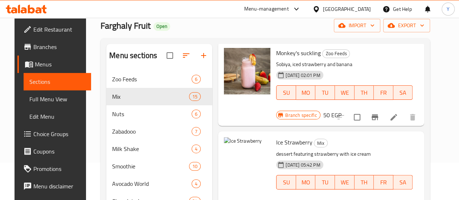
scroll to position [109, 0]
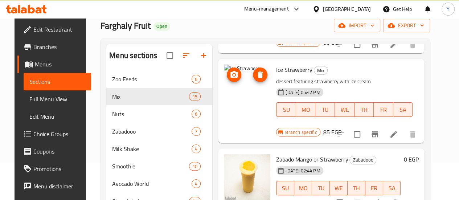
click at [224, 65] on img at bounding box center [247, 88] width 46 height 46
click at [233, 74] on circle "upload picture" at bounding box center [234, 75] width 2 height 2
click at [256, 70] on icon "delete image" at bounding box center [260, 74] width 9 height 9
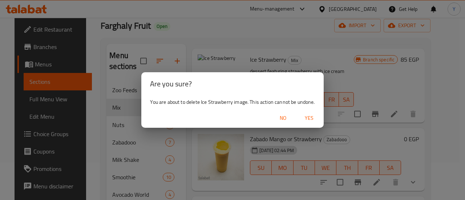
click at [308, 120] on span "Yes" at bounding box center [308, 118] width 17 height 9
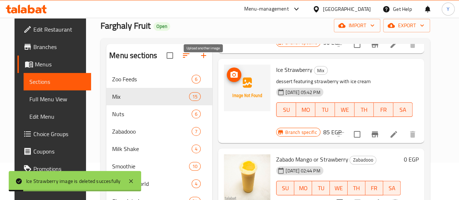
click at [231, 71] on icon "upload picture" at bounding box center [234, 74] width 7 height 7
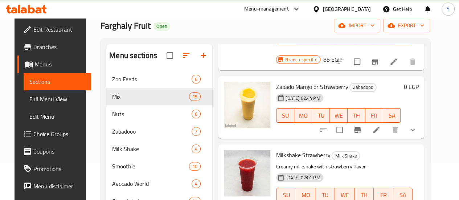
scroll to position [73, 0]
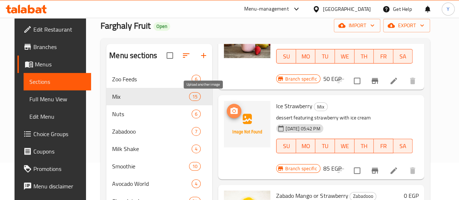
click at [230, 107] on icon "upload picture" at bounding box center [234, 111] width 9 height 9
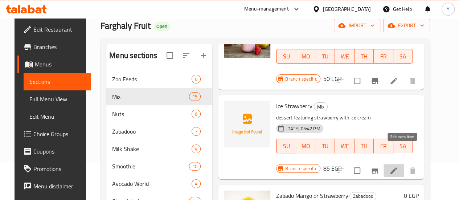
click at [398, 166] on icon at bounding box center [394, 170] width 9 height 9
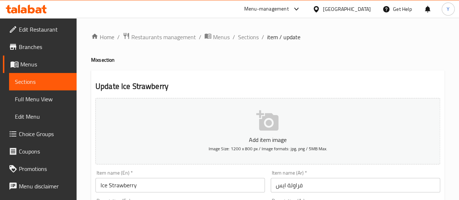
click at [272, 119] on icon "button" at bounding box center [267, 120] width 22 height 20
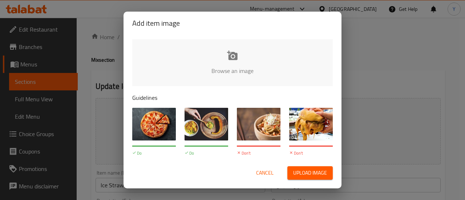
click at [301, 172] on span "Upload image" at bounding box center [310, 172] width 34 height 9
click at [269, 171] on span "Cancel" at bounding box center [264, 172] width 17 height 9
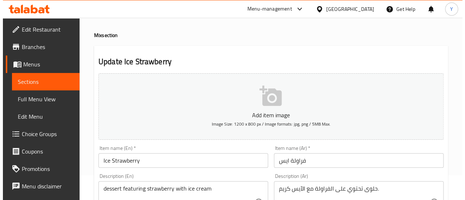
scroll to position [36, 0]
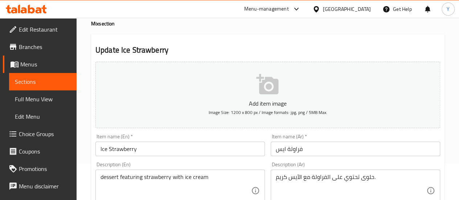
click at [260, 75] on icon "button" at bounding box center [267, 84] width 22 height 20
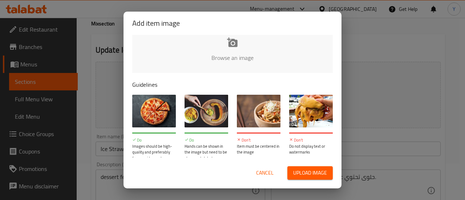
scroll to position [20, 0]
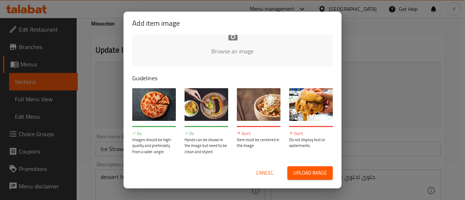
click at [226, 31] on div "Add item image" at bounding box center [232, 23] width 218 height 23
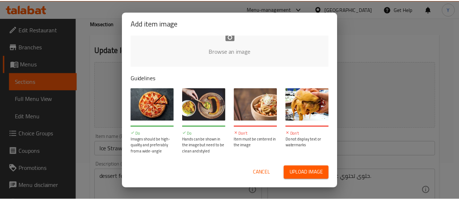
scroll to position [0, 0]
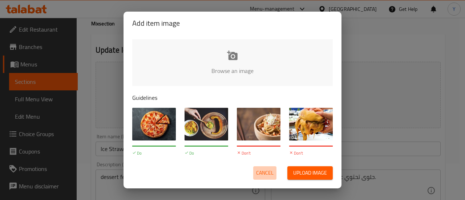
click at [262, 172] on span "Cancel" at bounding box center [264, 172] width 17 height 9
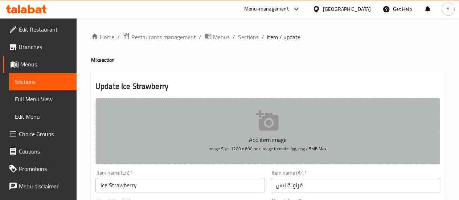
drag, startPoint x: 232, startPoint y: 151, endPoint x: 283, endPoint y: 149, distance: 51.6
click at [283, 149] on span "Image Size: 1200 x 800 px / Image formats: jpg, png / 5MB Max." at bounding box center [267, 148] width 119 height 8
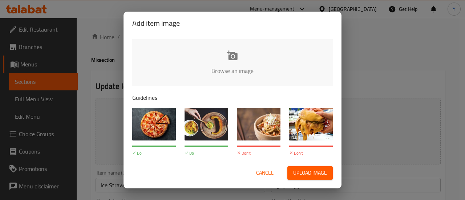
click at [269, 172] on span "Cancel" at bounding box center [264, 172] width 17 height 9
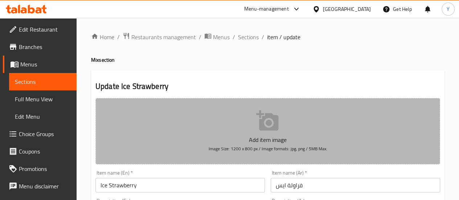
drag, startPoint x: 231, startPoint y: 148, endPoint x: 315, endPoint y: 147, distance: 83.9
click at [315, 147] on span "Image Size: 1200 x 800 px / Image formats: jpg, png / 5MB Max." at bounding box center [267, 148] width 119 height 8
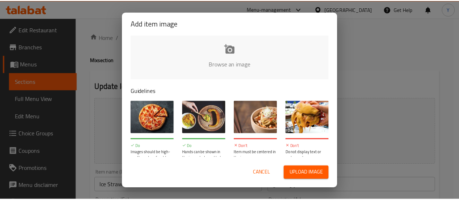
scroll to position [20, 0]
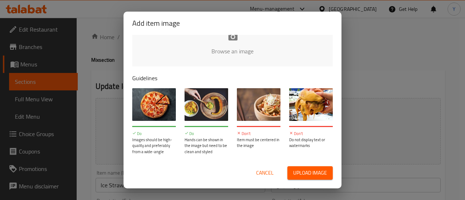
click at [266, 172] on span "Cancel" at bounding box center [264, 172] width 17 height 9
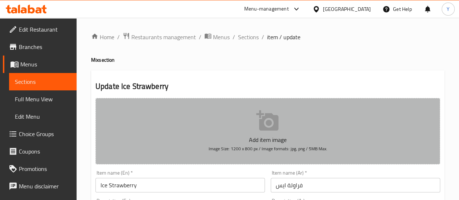
drag, startPoint x: 209, startPoint y: 150, endPoint x: 327, endPoint y: 157, distance: 117.9
click at [327, 157] on button "Add item image Image Size: 1200 x 800 px / Image formats: jpg, png / 5MB Max." at bounding box center [267, 131] width 345 height 66
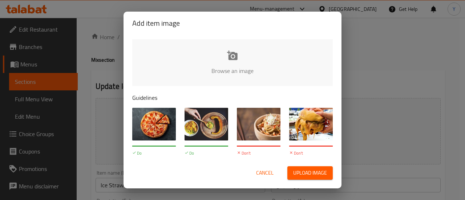
click at [258, 169] on span "Cancel" at bounding box center [264, 172] width 17 height 9
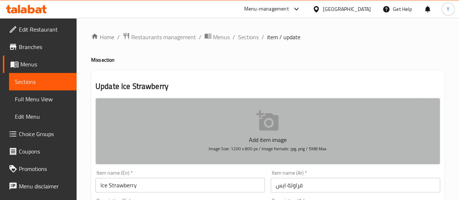
drag, startPoint x: 330, startPoint y: 150, endPoint x: 210, endPoint y: 148, distance: 119.4
click at [210, 148] on button "Add item image Image Size: 1200 x 800 px / Image formats: jpg, png / 5MB Max." at bounding box center [267, 131] width 345 height 66
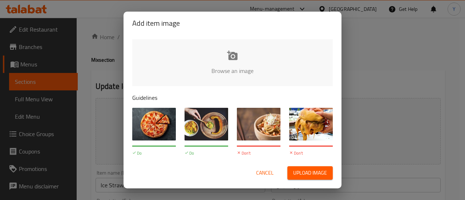
click at [368, 139] on div "Add item image Browse an image Guidelines Do Images should be high-quality and …" at bounding box center [232, 100] width 465 height 200
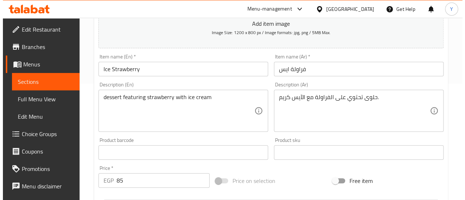
scroll to position [109, 0]
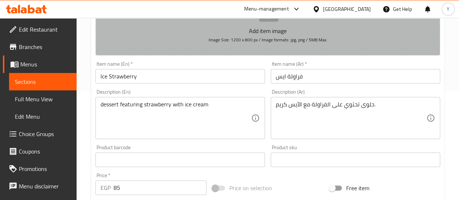
drag, startPoint x: 213, startPoint y: 39, endPoint x: 298, endPoint y: 44, distance: 84.3
click at [298, 44] on span "Image Size: 1200 x 800 px / Image formats: jpg, png / 5MB Max." at bounding box center [267, 40] width 119 height 8
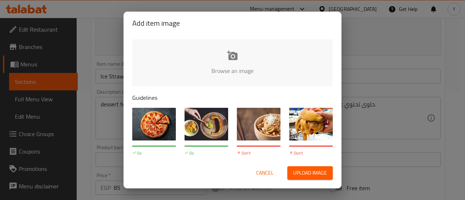
click at [397, 118] on div "Add item image Browse an image Guidelines Do Images should be high-quality and …" at bounding box center [232, 100] width 465 height 200
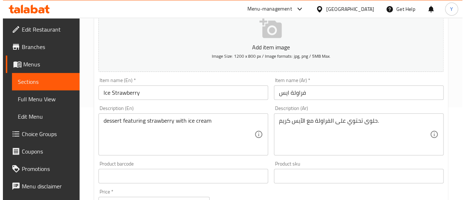
scroll to position [0, 0]
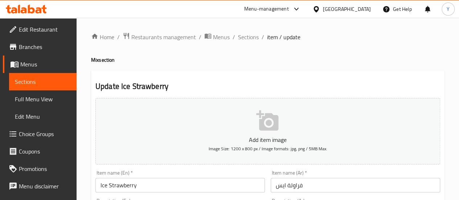
click at [269, 119] on icon "button" at bounding box center [267, 120] width 23 height 23
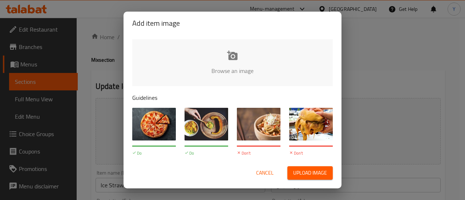
click at [303, 170] on span "Upload image" at bounding box center [310, 172] width 34 height 9
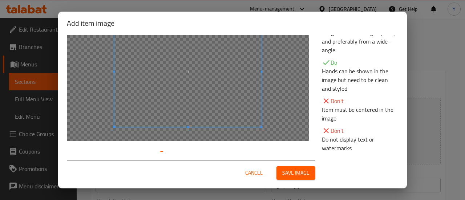
scroll to position [57, 0]
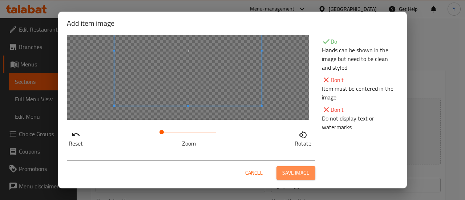
click at [293, 170] on span "Save image" at bounding box center [295, 172] width 27 height 9
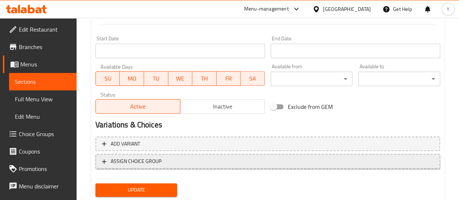
scroll to position [323, 0]
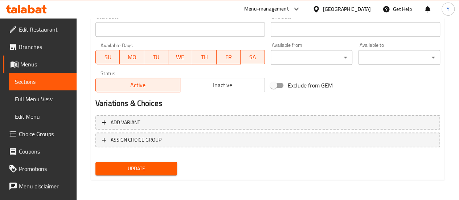
click at [158, 171] on span "Update" at bounding box center [136, 168] width 70 height 9
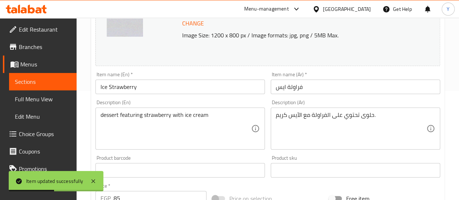
scroll to position [0, 0]
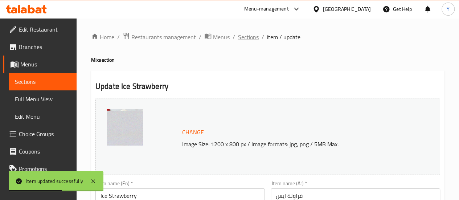
click at [243, 35] on span "Sections" at bounding box center [248, 37] width 21 height 9
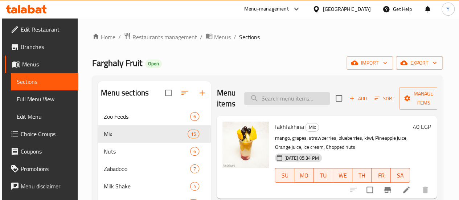
click at [265, 101] on input "search" at bounding box center [287, 98] width 86 height 13
paste input "تودو"
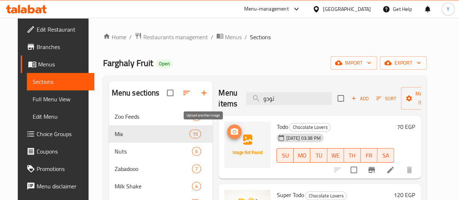
click at [230, 127] on icon "upload picture" at bounding box center [234, 131] width 9 height 9
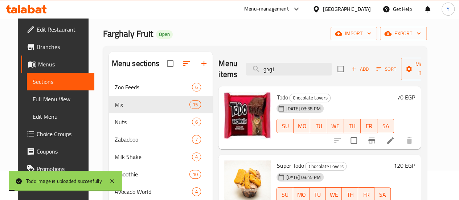
scroll to position [36, 0]
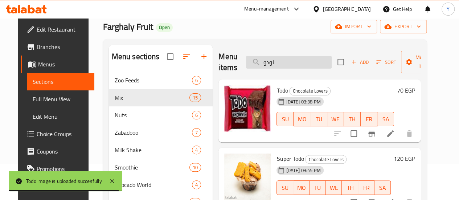
click at [270, 59] on input "تودو" at bounding box center [289, 62] width 86 height 13
paste input "كيندر"
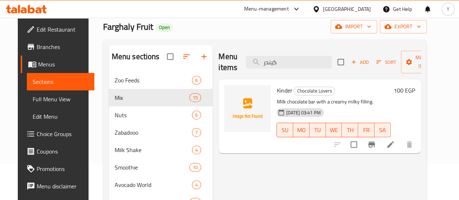
click at [224, 103] on img at bounding box center [247, 108] width 46 height 46
click at [231, 93] on icon "upload picture" at bounding box center [234, 95] width 7 height 7
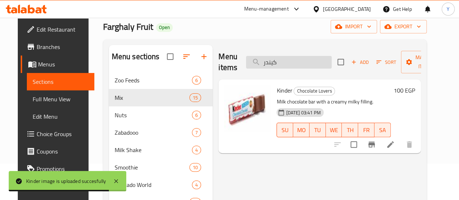
click at [264, 57] on input "كيندر" at bounding box center [289, 62] width 86 height 13
paste input "Snickers"
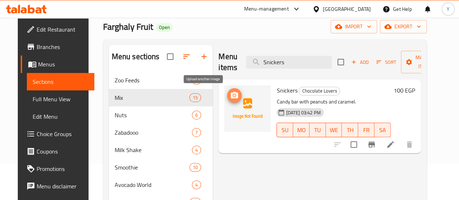
click at [230, 92] on icon "upload picture" at bounding box center [234, 95] width 9 height 9
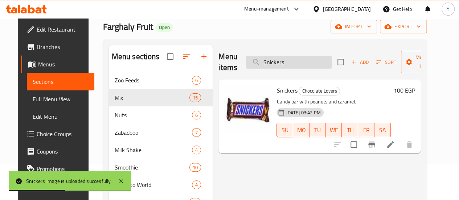
click at [277, 64] on input "Snickers" at bounding box center [289, 62] width 86 height 13
paste input "جلاكسي"
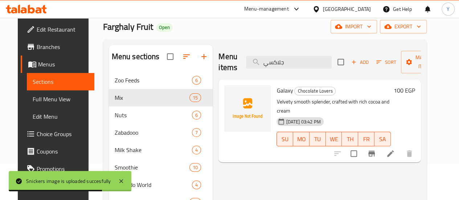
type input "جلاكسي"
click at [224, 103] on img at bounding box center [247, 108] width 46 height 46
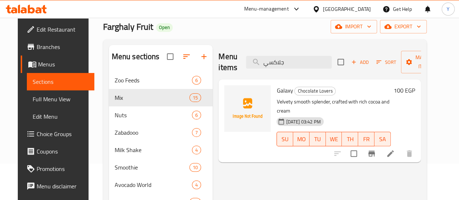
click at [224, 98] on img at bounding box center [247, 108] width 46 height 46
click at [226, 106] on img at bounding box center [247, 108] width 46 height 46
click at [224, 94] on img at bounding box center [247, 108] width 46 height 46
click at [224, 95] on img at bounding box center [247, 108] width 46 height 46
click at [227, 105] on img at bounding box center [247, 108] width 46 height 46
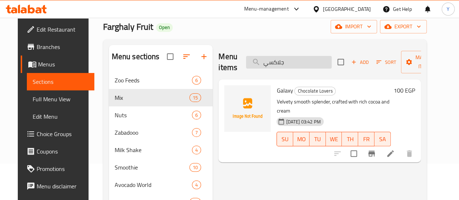
click at [285, 62] on input "جلاكسي" at bounding box center [289, 62] width 86 height 13
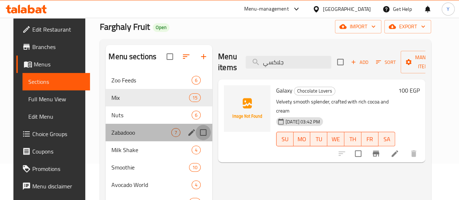
click at [196, 139] on input "Menu sections" at bounding box center [203, 132] width 15 height 15
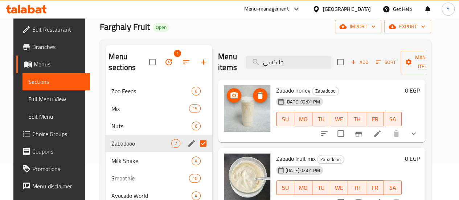
click at [224, 116] on img at bounding box center [247, 108] width 46 height 46
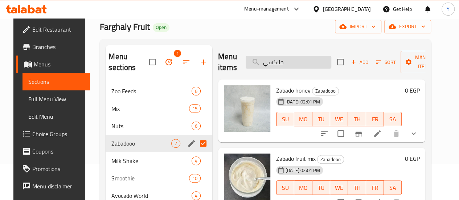
click at [272, 62] on input "جلاكسي" at bounding box center [289, 62] width 86 height 13
click at [196, 143] on input "Menu sections" at bounding box center [203, 143] width 15 height 15
checkbox input "false"
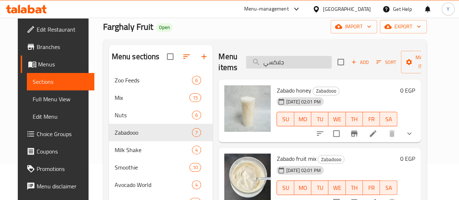
click at [271, 59] on input "جلاكسي" at bounding box center [289, 62] width 86 height 13
paste input "جلاكسي"
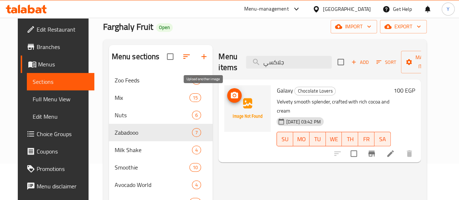
click at [230, 99] on icon "upload picture" at bounding box center [234, 95] width 9 height 9
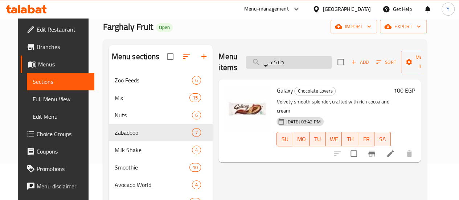
click at [290, 62] on input "جلاكسي" at bounding box center [289, 62] width 86 height 13
paste input "ويكس"
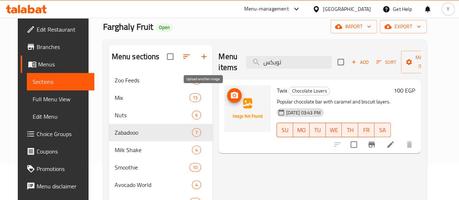
click at [231, 94] on icon "upload picture" at bounding box center [234, 95] width 7 height 7
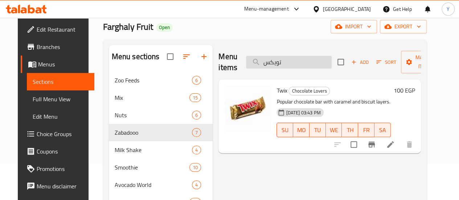
click at [271, 58] on input "تويكس" at bounding box center [289, 62] width 86 height 13
paste input "وخ ايس كريم"
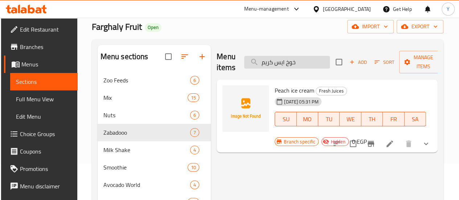
click at [264, 62] on input "خوخ ايس كريم" at bounding box center [287, 62] width 86 height 13
type input "خوخ ايس كريم"
click at [228, 96] on icon "upload picture" at bounding box center [232, 95] width 9 height 9
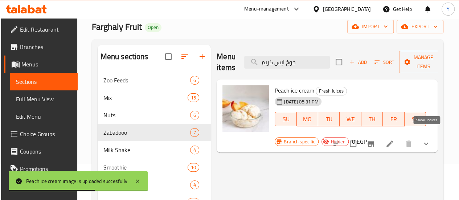
click at [425, 139] on icon "show more" at bounding box center [426, 143] width 9 height 9
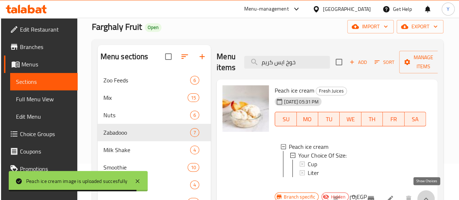
click at [428, 195] on icon "show more" at bounding box center [426, 199] width 9 height 9
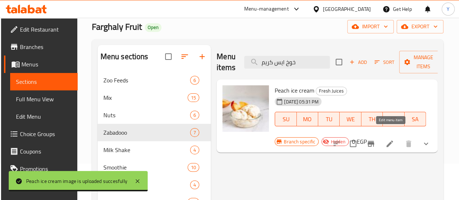
click at [392, 138] on li at bounding box center [390, 143] width 20 height 13
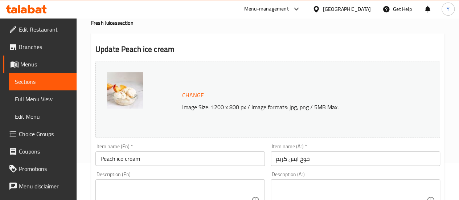
scroll to position [73, 0]
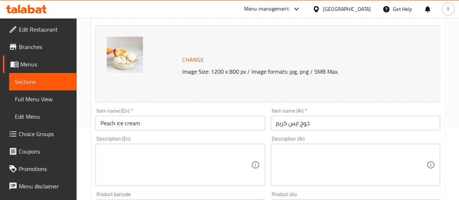
click at [315, 158] on textarea at bounding box center [351, 165] width 151 height 34
paste textarea "حلوى مجمدة مصنوعة بنكهة خوخ ناضج، سكر وكريمة"
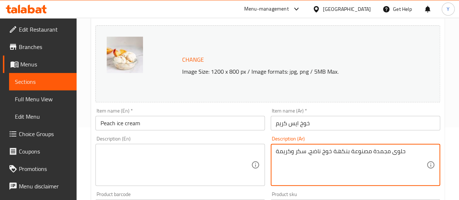
type textarea "حلوى مجمدة مصنوعة بنكهة خوخ ناضج، سكر وكريمة"
click at [178, 150] on textarea at bounding box center [176, 165] width 151 height 34
paste textarea "Frozen dessert made with the flavor of ripe peaches, sugar and cream"
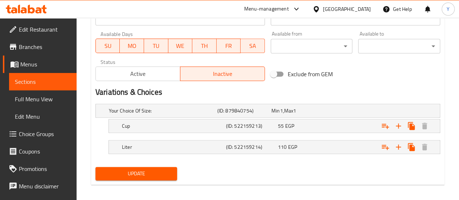
scroll to position [339, 0]
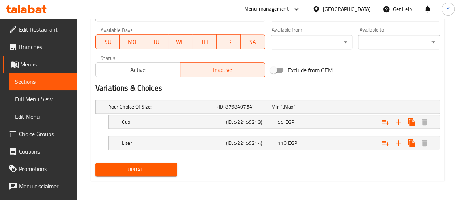
type textarea "Frozen dessert made with the flavor of ripe peaches, sugar and cream"
click at [155, 172] on span "Update" at bounding box center [136, 169] width 70 height 9
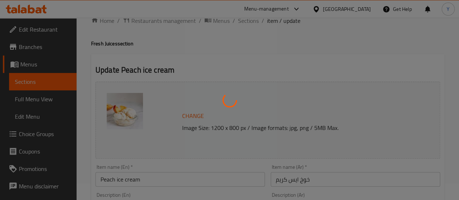
scroll to position [0, 0]
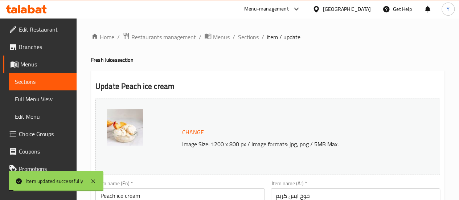
click at [252, 38] on span "Sections" at bounding box center [248, 37] width 21 height 9
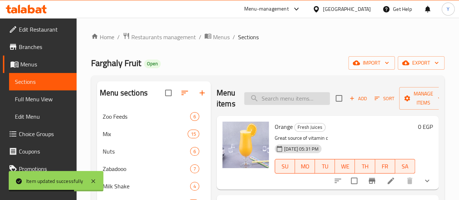
click at [266, 94] on input "search" at bounding box center [287, 98] width 86 height 13
paste input "Grapes"
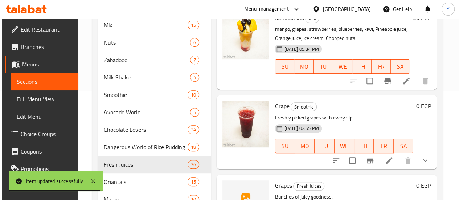
scroll to position [182, 0]
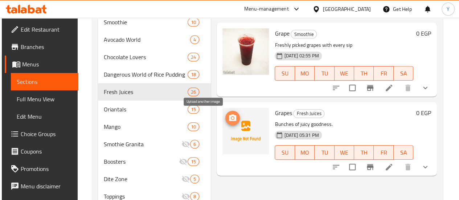
click at [228, 118] on icon "upload picture" at bounding box center [232, 118] width 9 height 9
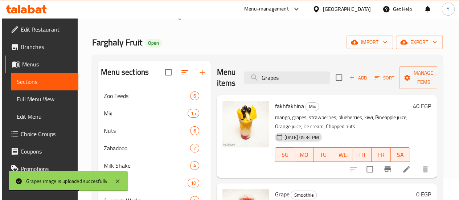
scroll to position [0, 0]
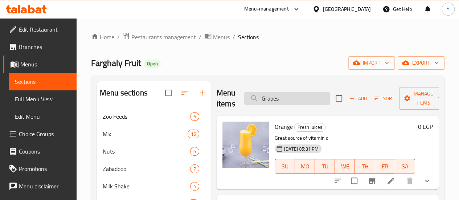
click at [281, 97] on input "Grapes" at bounding box center [287, 98] width 86 height 13
paste input "بنجر"
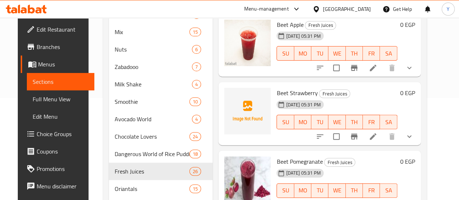
scroll to position [109, 0]
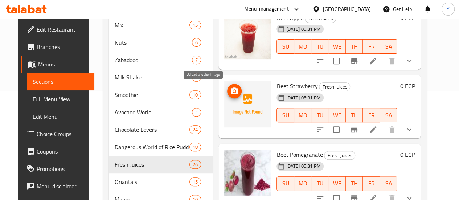
click at [227, 90] on span "upload picture" at bounding box center [234, 91] width 15 height 9
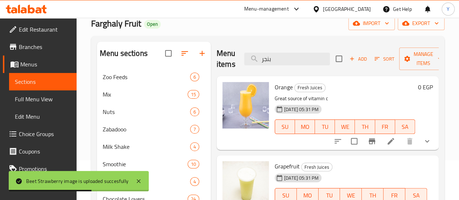
scroll to position [0, 0]
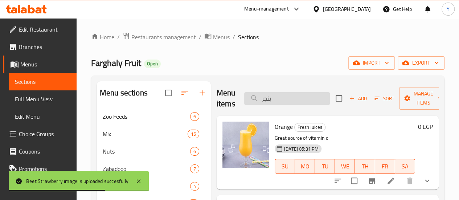
click at [268, 98] on input "بنجر" at bounding box center [287, 98] width 86 height 13
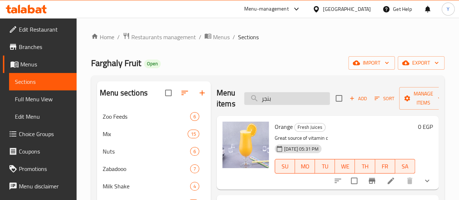
click at [272, 101] on input "بنجر" at bounding box center [287, 98] width 86 height 13
click at [273, 100] on input "بنجر" at bounding box center [287, 98] width 86 height 13
paste input "search"
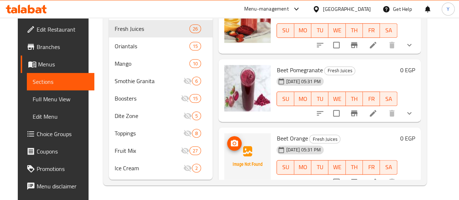
scroll to position [255, 0]
click at [231, 140] on icon "upload picture" at bounding box center [234, 143] width 7 height 7
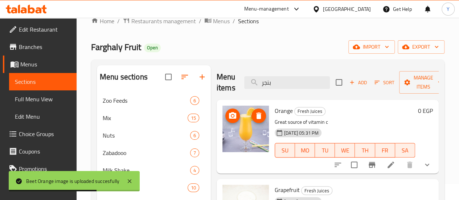
scroll to position [0, 0]
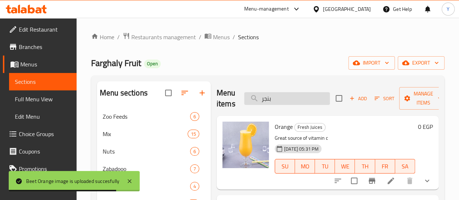
click at [274, 104] on input "بنجر" at bounding box center [287, 98] width 86 height 13
click at [274, 103] on input "بنجر" at bounding box center [287, 98] width 86 height 13
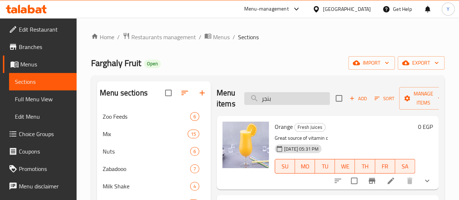
paste input "search"
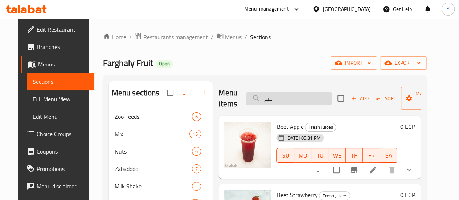
click at [271, 98] on input "بنجر" at bounding box center [289, 98] width 86 height 13
paste input "بق يضم الرمان والآيس كريم."
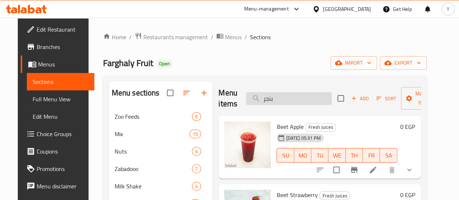
click at [273, 104] on input "بنجر" at bounding box center [289, 98] width 86 height 13
click at [274, 102] on input "بنجر" at bounding box center [289, 98] width 86 height 13
click at [274, 101] on input "بنجر" at bounding box center [289, 98] width 86 height 13
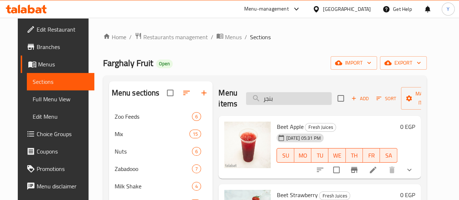
click at [274, 101] on input "بنجر" at bounding box center [289, 98] width 86 height 13
click at [274, 97] on input "بنجر" at bounding box center [289, 98] width 86 height 13
paste input "مان"
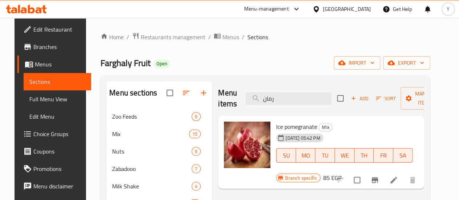
type input "رمان"
click at [398, 176] on icon at bounding box center [394, 180] width 9 height 9
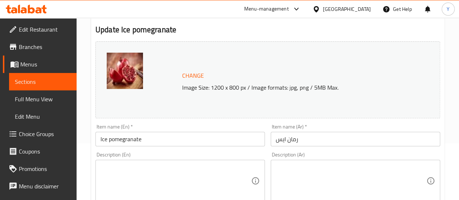
scroll to position [109, 0]
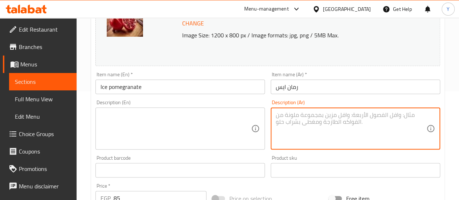
click at [304, 130] on textarea at bounding box center [351, 128] width 151 height 34
paste textarea "طبق يضم [PERSON_NAME]."
type textarea "طبق يضم [PERSON_NAME]."
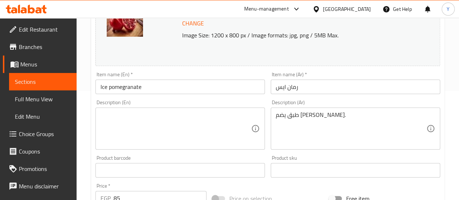
click at [179, 154] on div "Product barcode Product barcode" at bounding box center [180, 166] width 175 height 28
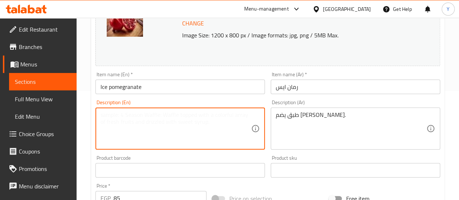
click at [181, 137] on textarea at bounding box center [176, 128] width 151 height 34
paste textarea "Dish featuring pomegranate and ice cream."
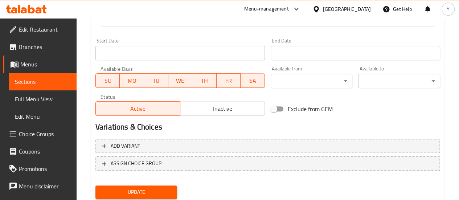
scroll to position [323, 0]
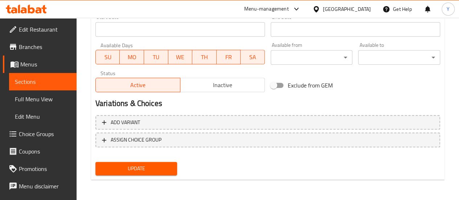
type textarea "Dish featuring pomegranate and ice cream."
click at [176, 168] on button "Update" at bounding box center [136, 168] width 82 height 13
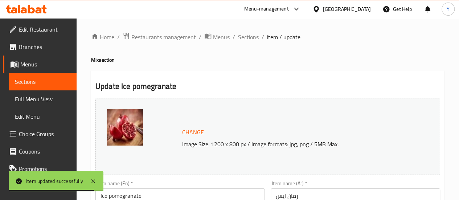
scroll to position [0, 0]
click at [243, 38] on span "Sections" at bounding box center [248, 37] width 21 height 9
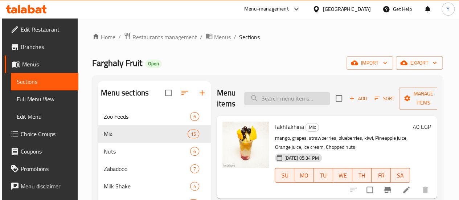
click at [274, 101] on input "search" at bounding box center [287, 98] width 86 height 13
paste input "كيوى ايس"
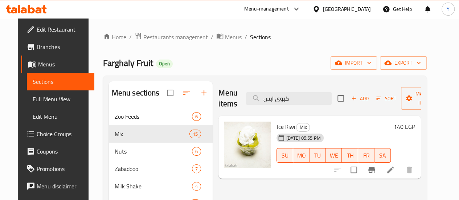
type input "كيوى ايس"
click at [394, 169] on icon at bounding box center [390, 170] width 7 height 7
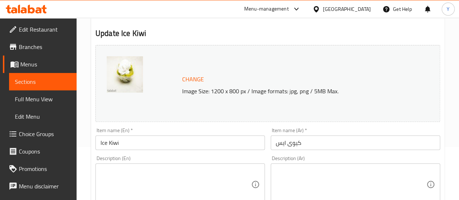
scroll to position [109, 0]
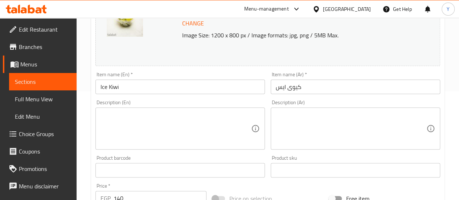
click at [313, 120] on textarea at bounding box center [351, 128] width 151 height 34
paste textarea "طبق كيوي آيس يتكون من شرائح كيوي طازجة تقدم مع آيس كريم بارد لمذاق منعش وحلو."
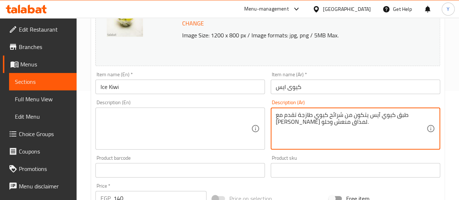
type textarea "طبق كيوي آيس يتكون من شرائح كيوي طازجة تقدم مع آيس كريم بارد لمذاق منعش وحلو."
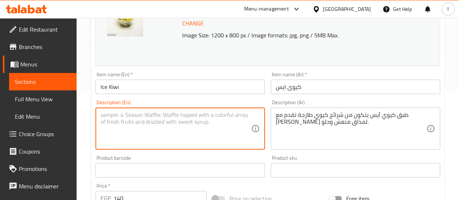
click at [209, 124] on textarea at bounding box center [176, 128] width 151 height 34
paste textarea "Kiwi Ice dish features fresh kiwi slices served with cold ice cream for a refre…"
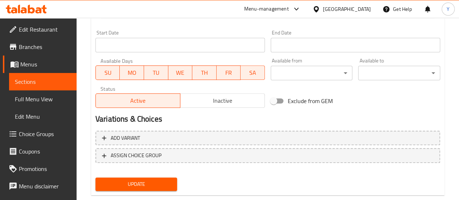
scroll to position [323, 0]
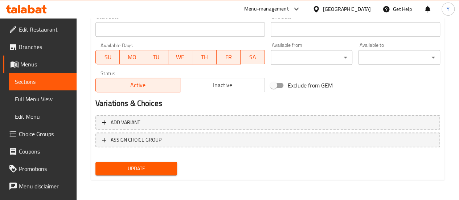
type textarea "Kiwi Ice dish features fresh kiwi slices served with cold ice cream for a refre…"
click at [158, 163] on button "Update" at bounding box center [136, 168] width 82 height 13
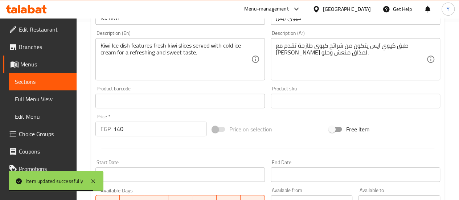
scroll to position [0, 0]
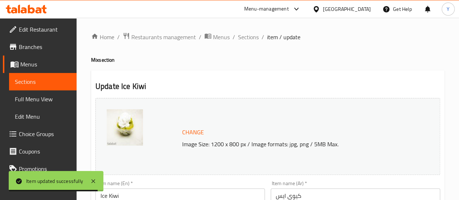
click at [250, 36] on span "Sections" at bounding box center [248, 37] width 21 height 9
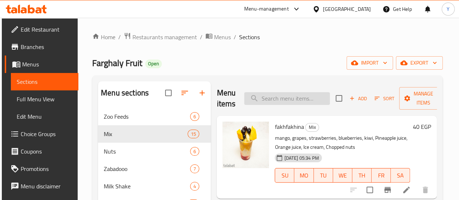
click at [279, 102] on input "search" at bounding box center [287, 98] width 86 height 13
paste input "جوز هند فانليا"
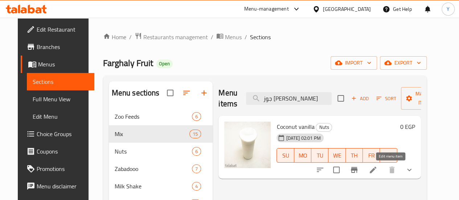
type input "جوز هند فانليا"
click at [378, 172] on icon at bounding box center [373, 170] width 9 height 9
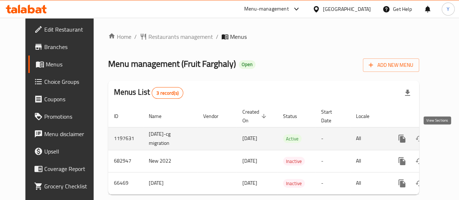
click at [450, 137] on icon "enhanced table" at bounding box center [454, 138] width 9 height 9
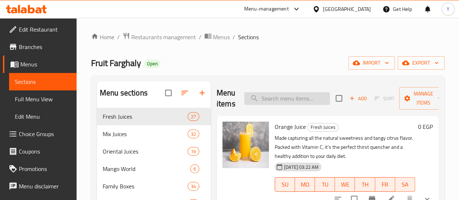
click at [262, 99] on input "search" at bounding box center [287, 98] width 86 height 13
click at [261, 102] on input "search" at bounding box center [287, 98] width 86 height 13
paste input "رمان"
type input "رمان"
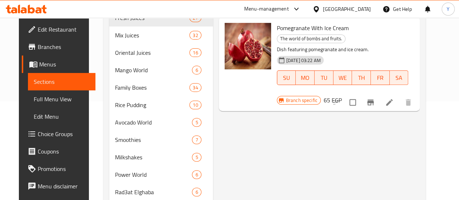
scroll to position [73, 0]
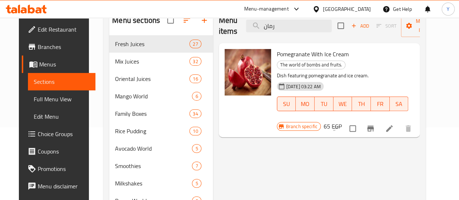
click at [400, 122] on li at bounding box center [389, 128] width 20 height 13
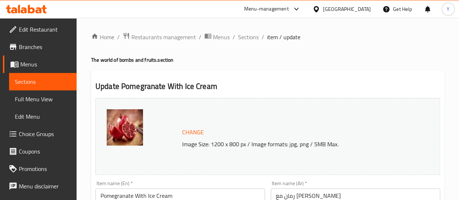
click at [136, 119] on img at bounding box center [125, 127] width 36 height 36
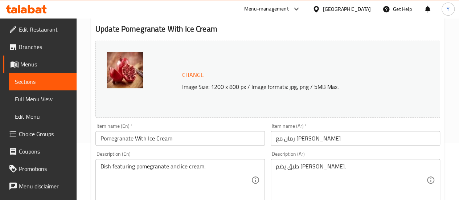
scroll to position [73, 0]
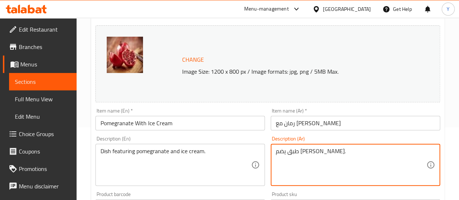
click at [310, 151] on textarea "طبق يضم [PERSON_NAME]." at bounding box center [351, 165] width 151 height 34
click at [310, 124] on input "رمان مع [PERSON_NAME]" at bounding box center [356, 123] width 170 height 15
click at [325, 153] on textarea "طبق يضم [PERSON_NAME]." at bounding box center [351, 165] width 151 height 34
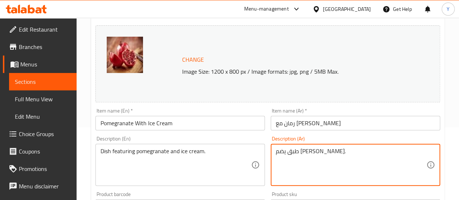
click at [325, 153] on textarea "طبق يضم [PERSON_NAME]." at bounding box center [351, 165] width 151 height 34
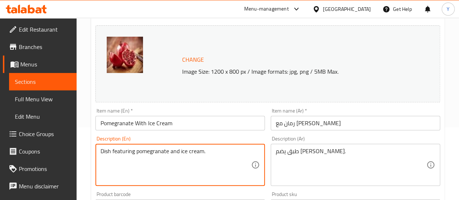
click at [146, 151] on textarea "Dish featuring pomegranate and ice cream." at bounding box center [176, 165] width 151 height 34
click at [303, 130] on input "رمان مع [PERSON_NAME]" at bounding box center [356, 123] width 170 height 15
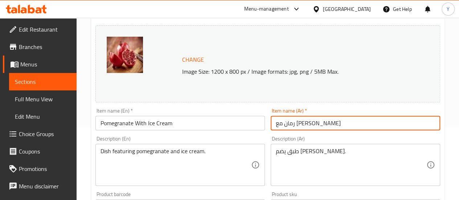
click at [309, 124] on input "رمان مع [PERSON_NAME]" at bounding box center [356, 123] width 170 height 15
click at [314, 120] on input "رمان مع [PERSON_NAME]" at bounding box center [356, 123] width 170 height 15
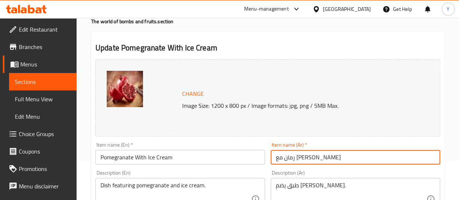
scroll to position [0, 0]
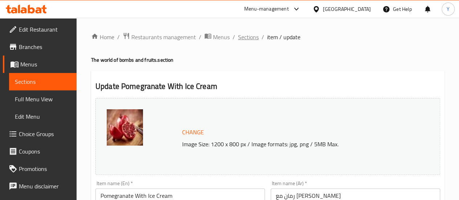
click at [248, 37] on span "Sections" at bounding box center [248, 37] width 21 height 9
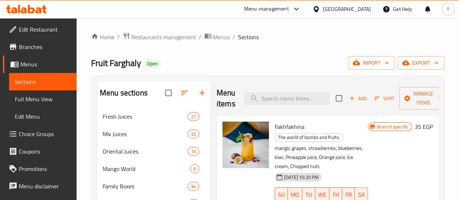
click at [263, 91] on div "Menu items Add Sort Manage items" at bounding box center [328, 98] width 222 height 34
click at [266, 102] on input "search" at bounding box center [287, 98] width 86 height 13
paste input "Strawberry"
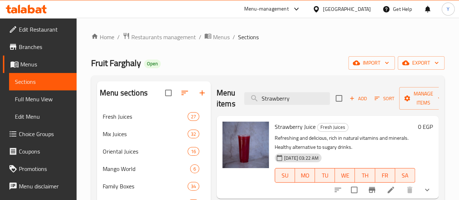
type input "Strawberry"
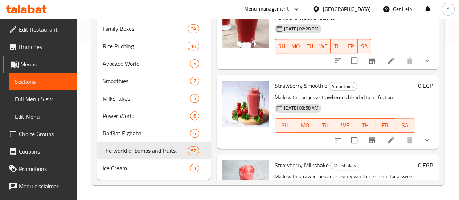
scroll to position [493, 0]
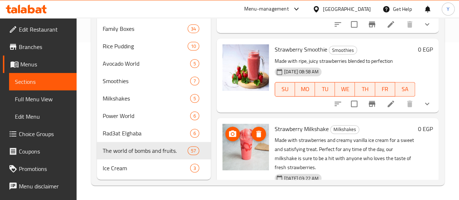
click at [227, 147] on img at bounding box center [246, 147] width 46 height 46
click at [231, 149] on img at bounding box center [246, 147] width 46 height 46
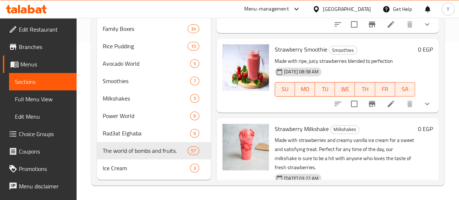
drag, startPoint x: 231, startPoint y: 149, endPoint x: 237, endPoint y: 83, distance: 66.0
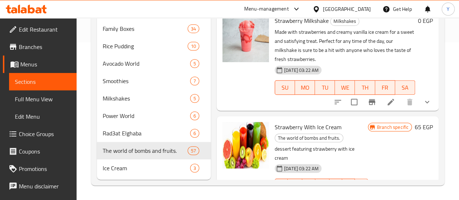
scroll to position [602, 0]
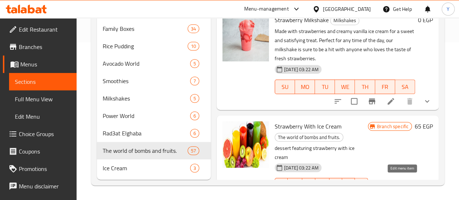
click at [406, 195] on icon at bounding box center [408, 199] width 9 height 9
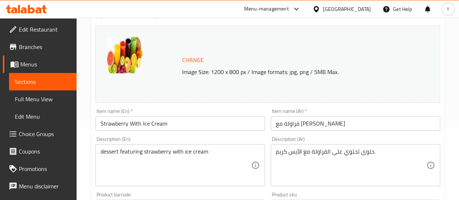
scroll to position [73, 0]
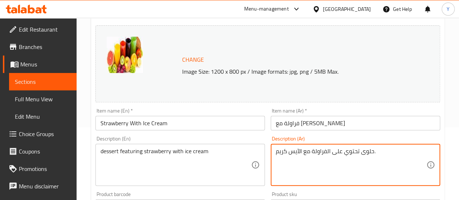
click at [348, 151] on textarea "حلوى تحتوي على الفراولة مع الآيس كريم." at bounding box center [351, 165] width 151 height 34
click at [283, 124] on input "فراولة مع [PERSON_NAME]" at bounding box center [356, 123] width 170 height 15
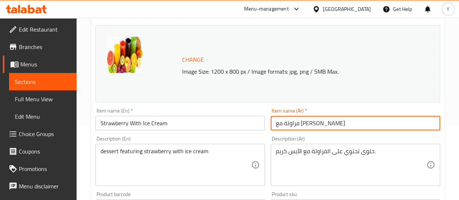
click at [283, 124] on input "فراولة مع [PERSON_NAME]" at bounding box center [356, 123] width 170 height 15
click at [321, 146] on div "حلوى تحتوي على الفراولة مع الآيس كريم. Description (Ar)" at bounding box center [356, 165] width 170 height 42
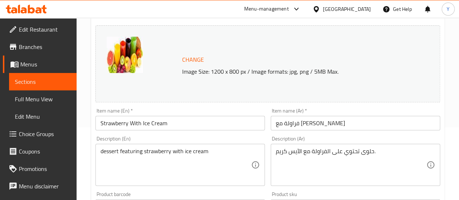
click at [321, 146] on div "حلوى تحتوي على الفراولة مع الآيس كريم. Description (Ar)" at bounding box center [356, 165] width 170 height 42
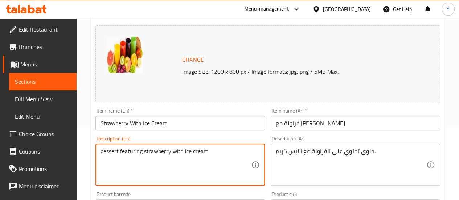
click at [155, 152] on textarea "dessert featuring strawberry with ice cream" at bounding box center [176, 165] width 151 height 34
click at [207, 105] on div "Change Image Size: 1200 x 800 px / Image formats: jpg, png / 5MB Max." at bounding box center [268, 64] width 351 height 83
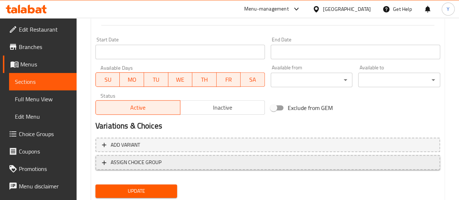
scroll to position [323, 0]
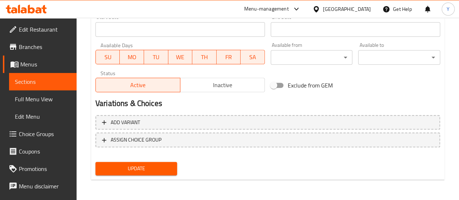
click at [164, 163] on button "Update" at bounding box center [136, 168] width 82 height 13
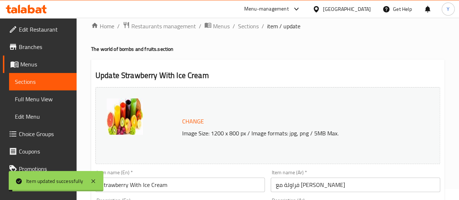
scroll to position [0, 0]
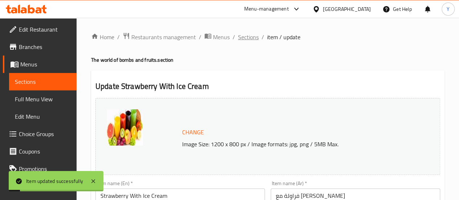
click at [243, 33] on span "Sections" at bounding box center [248, 37] width 21 height 9
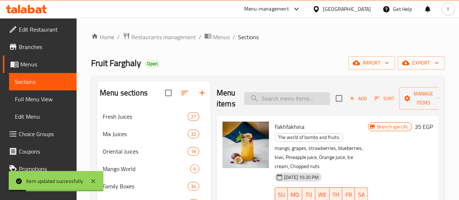
click at [273, 98] on input "search" at bounding box center [287, 98] width 86 height 13
paste input "Strawberry"
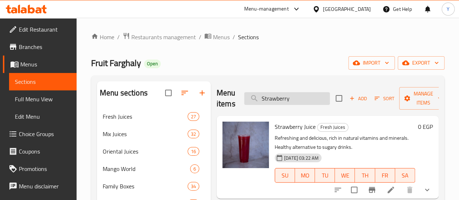
click at [282, 98] on input "Strawberry" at bounding box center [287, 98] width 86 height 13
paste input "تودو"
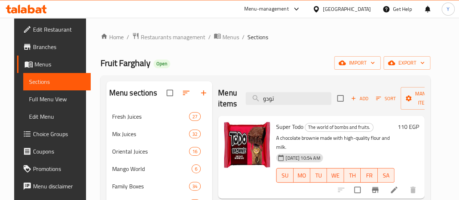
click at [273, 105] on div "Menu items تودو Add Sort Manage items" at bounding box center [321, 98] width 207 height 34
click at [275, 102] on input "تودو" at bounding box center [289, 98] width 86 height 13
paste input "كيندر"
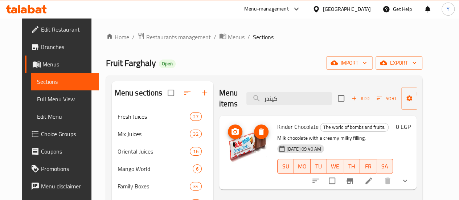
click at [225, 140] on img at bounding box center [248, 145] width 46 height 46
click at [225, 150] on img at bounding box center [248, 145] width 46 height 46
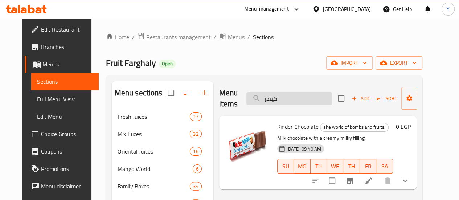
click at [293, 96] on input "كيندر" at bounding box center [289, 98] width 86 height 13
paste input "ورو"
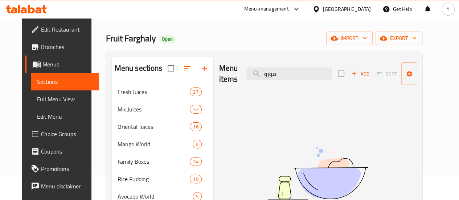
scroll to position [36, 0]
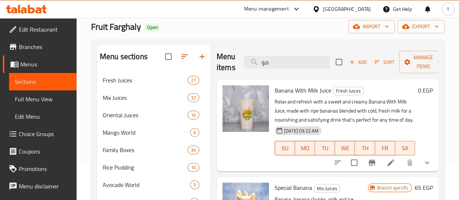
type input "م"
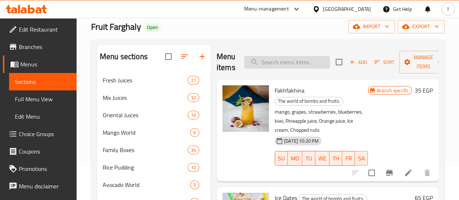
paste input "مالتيزرس"
type input "مالتيزرس"
paste input "Snickers"
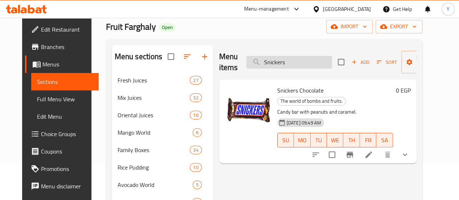
click at [276, 62] on input "Snickers" at bounding box center [289, 62] width 86 height 13
paste input "جلاكسي"
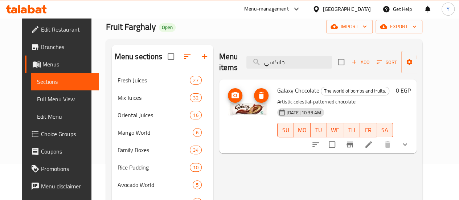
click at [227, 109] on img at bounding box center [248, 108] width 46 height 46
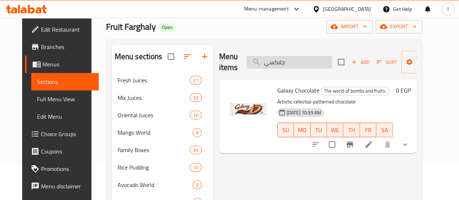
click at [271, 60] on input "جلاكسي" at bounding box center [289, 62] width 86 height 13
paste input "ويكس"
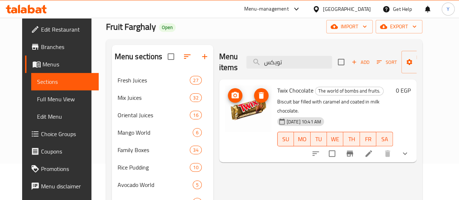
click at [225, 108] on img at bounding box center [248, 108] width 46 height 46
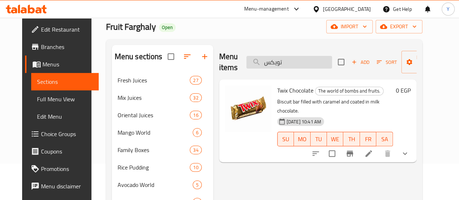
click at [271, 66] on input "تويكس" at bounding box center [289, 62] width 86 height 13
paste input "لتوريني"
click at [274, 63] on input "تويكس" at bounding box center [289, 62] width 86 height 13
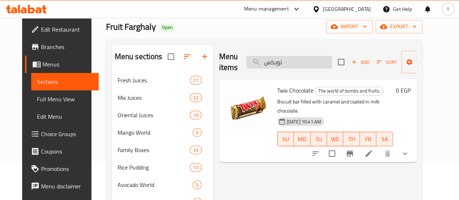
click at [274, 63] on input "تويكس" at bounding box center [289, 62] width 86 height 13
paste input "[PERSON_NAME], twinkis, hohos, and ice cream"
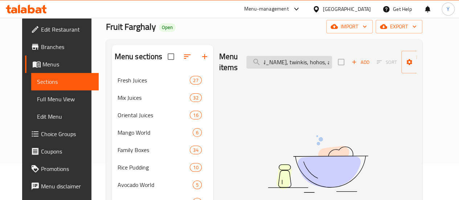
type input "تويكس"
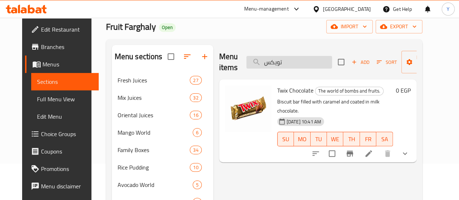
click at [281, 64] on input "تويكس" at bounding box center [289, 62] width 86 height 13
paste input "[PERSON_NAME], twinkis, hohos, and ice cream"
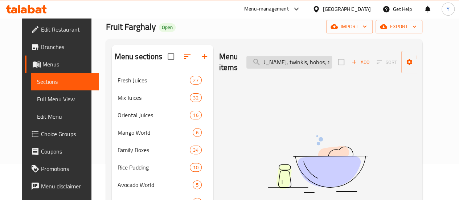
drag, startPoint x: 281, startPoint y: 64, endPoint x: 315, endPoint y: 67, distance: 33.9
click at [315, 67] on input "[PERSON_NAME], twinkis, hohos, and ice cream" at bounding box center [289, 62] width 86 height 13
type input "B"
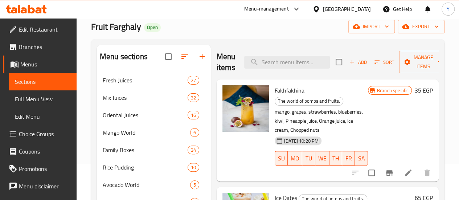
paste input "3D Rice"
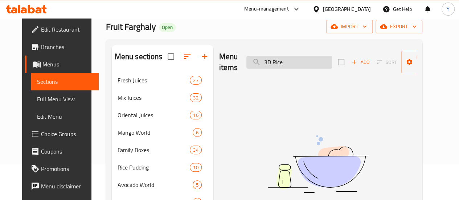
click at [266, 68] on input "3D Rice" at bounding box center [289, 62] width 86 height 13
paste input "ارز رفايلو + جوز [GEOGRAPHIC_DATA]"
click at [266, 68] on input "3D ارز رفايلو + جوز [GEOGRAPHIC_DATA]" at bounding box center [289, 62] width 86 height 13
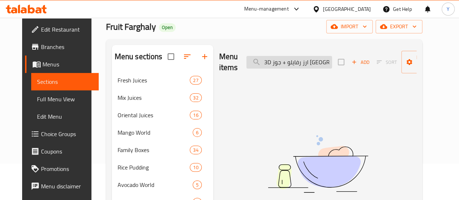
click at [266, 68] on input "3D ارز رفايلو + جوز [GEOGRAPHIC_DATA]" at bounding box center [289, 62] width 86 height 13
paste input "search"
drag, startPoint x: 273, startPoint y: 62, endPoint x: 237, endPoint y: 64, distance: 35.6
click at [246, 64] on input "ارز رفايلو + جوز [GEOGRAPHIC_DATA]" at bounding box center [289, 62] width 86 height 13
click at [268, 61] on input "ارز رفايلو" at bounding box center [289, 62] width 86 height 13
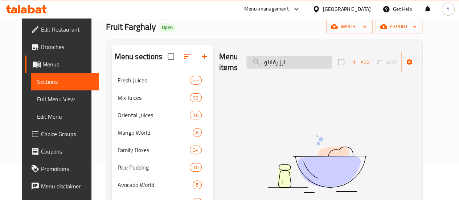
click at [268, 61] on input "ارز رفايلو" at bounding box center [289, 62] width 86 height 13
type input "رفايلو"
click at [258, 63] on input "رفايلو" at bounding box center [289, 62] width 86 height 13
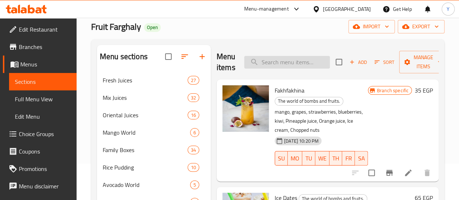
paste input "خوخ ايس كريم"
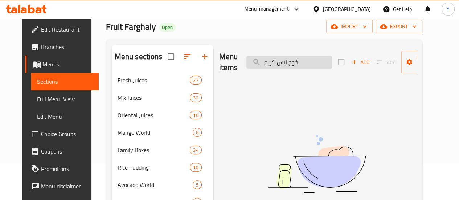
click at [260, 62] on input "خوخ ايس كريم" at bounding box center [289, 62] width 86 height 13
click at [256, 60] on input "خوخ ايس" at bounding box center [289, 62] width 86 height 13
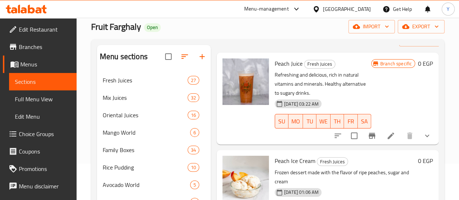
scroll to position [73, 0]
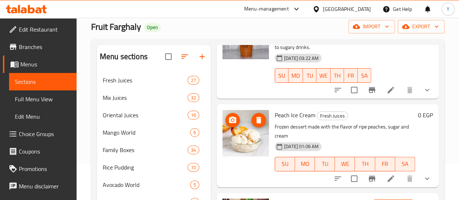
type input "خوخ"
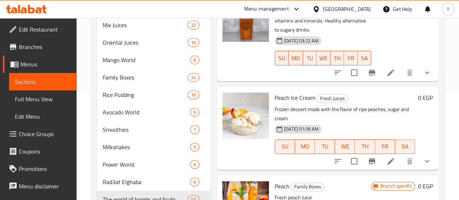
scroll to position [16, 0]
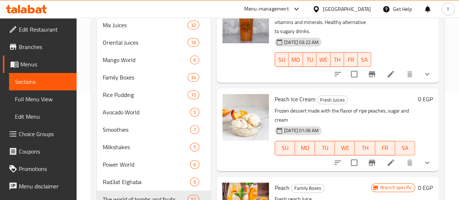
click at [387, 158] on icon at bounding box center [391, 162] width 9 height 9
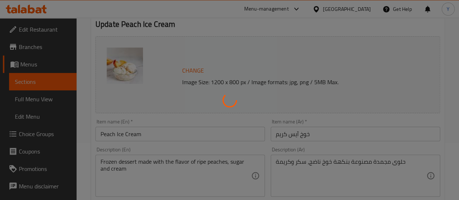
scroll to position [73, 0]
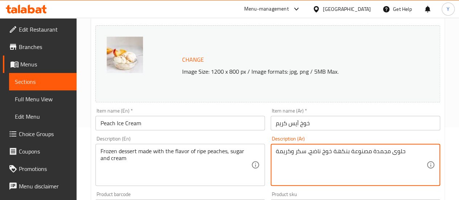
click at [327, 153] on textarea "حلوى مجمدة مصنوعة بنكهة خوخ ناضج، سكر وكريمة" at bounding box center [351, 165] width 151 height 34
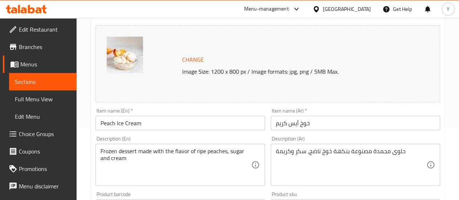
click at [169, 146] on div "Frozen dessert made with the flavor of ripe peaches, sugar and cream Descriptio…" at bounding box center [180, 165] width 170 height 42
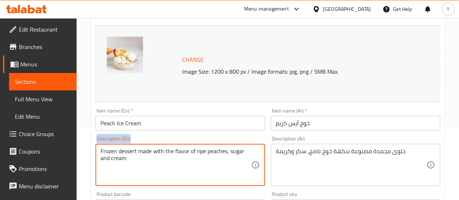
click at [169, 146] on div "Frozen dessert made with the flavor of ripe peaches, sugar and cream Descriptio…" at bounding box center [180, 165] width 170 height 42
click at [160, 152] on textarea "Frozen dessert made with the flavor of ripe peaches, sugar and cream" at bounding box center [176, 165] width 151 height 34
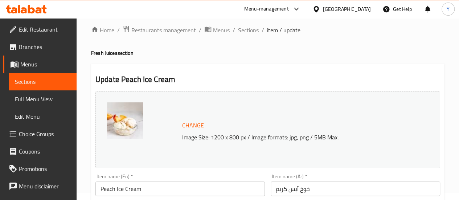
scroll to position [0, 0]
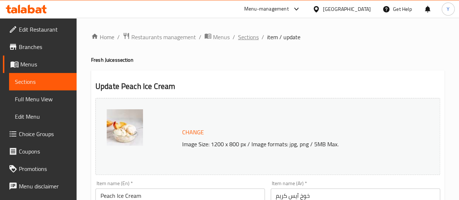
click at [243, 36] on span "Sections" at bounding box center [248, 37] width 21 height 9
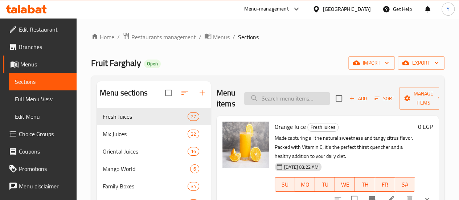
click at [260, 104] on input "search" at bounding box center [287, 98] width 86 height 13
paste input "Grapes"
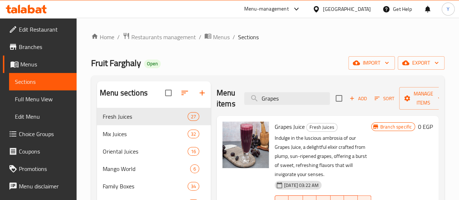
click at [212, 31] on div "Home / Restaurants management / Menus / Sections Fruit Farghaly Open import exp…" at bounding box center [268, 188] width 383 height 340
click at [272, 94] on input "Grapes" at bounding box center [287, 98] width 86 height 13
paste input "بنجر"
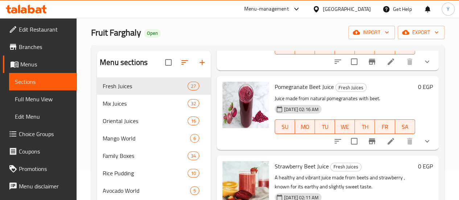
scroll to position [73, 0]
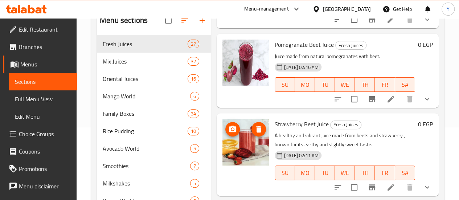
click at [225, 145] on img at bounding box center [246, 142] width 46 height 46
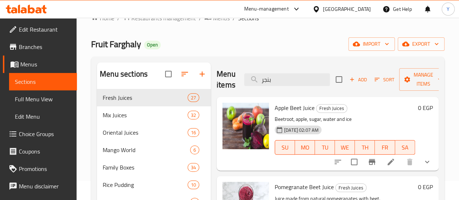
scroll to position [0, 0]
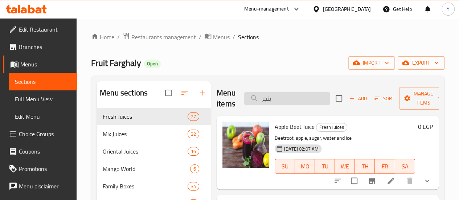
click at [273, 98] on input "بنجر" at bounding box center [287, 98] width 86 height 13
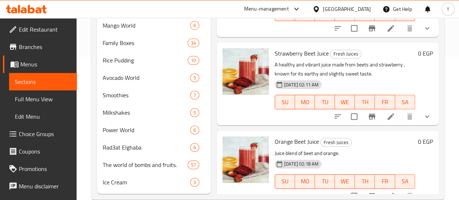
scroll to position [145, 0]
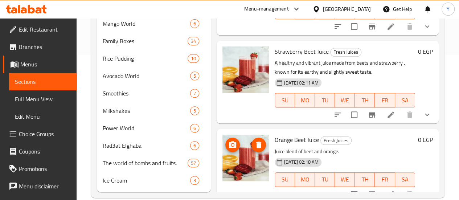
click at [223, 158] on img at bounding box center [246, 158] width 46 height 46
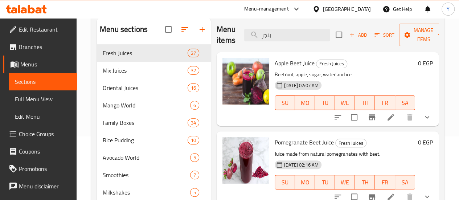
scroll to position [0, 0]
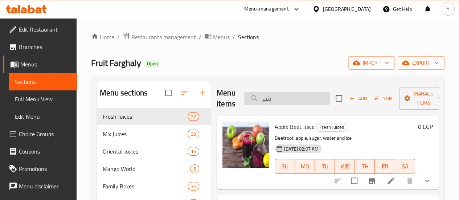
click at [272, 94] on input "بنجر" at bounding box center [287, 98] width 86 height 13
click at [274, 95] on input "بنجر" at bounding box center [287, 98] width 86 height 13
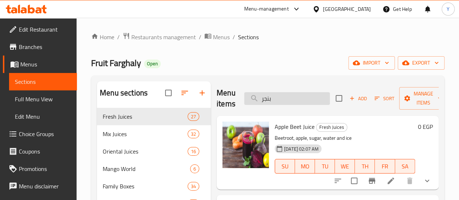
paste input "مان"
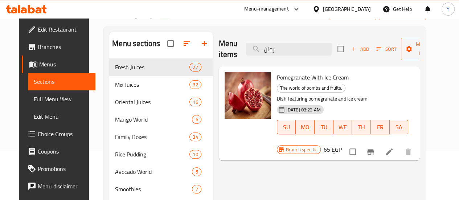
scroll to position [73, 0]
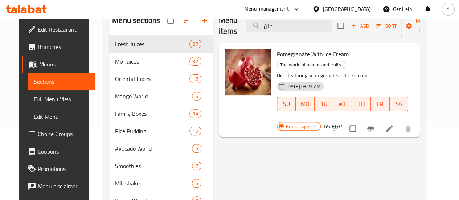
type input "رمان"
click at [394, 124] on icon at bounding box center [389, 128] width 9 height 9
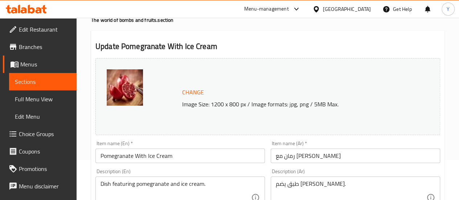
scroll to position [73, 0]
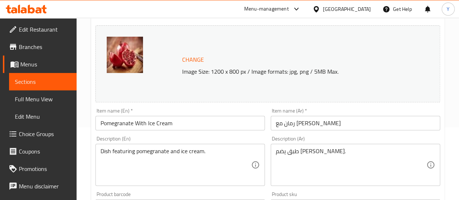
click at [328, 144] on div "طبق يضم [PERSON_NAME]. Description (Ar)" at bounding box center [356, 165] width 170 height 42
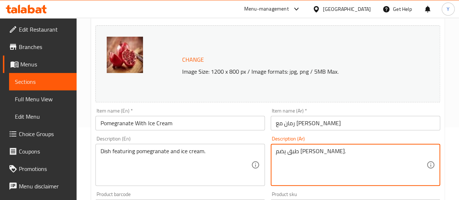
click at [329, 150] on textarea "طبق يضم [PERSON_NAME]." at bounding box center [351, 165] width 151 height 34
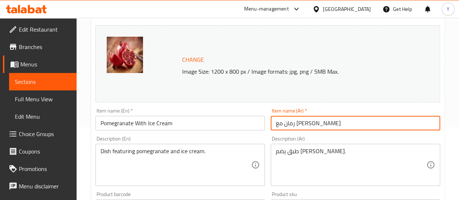
click at [311, 124] on input "رمان مع [PERSON_NAME]" at bounding box center [356, 123] width 170 height 15
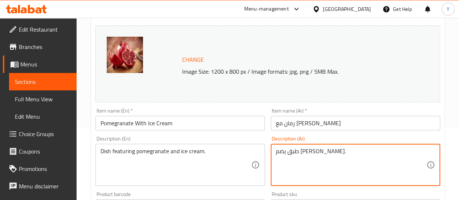
click at [320, 150] on textarea "طبق يضم [PERSON_NAME]." at bounding box center [351, 165] width 151 height 34
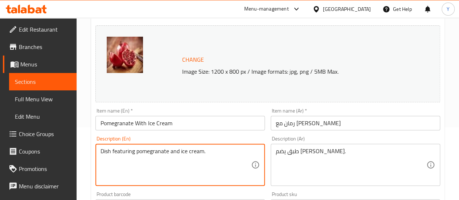
click at [184, 155] on textarea "Dish featuring pomegranate and ice cream." at bounding box center [176, 165] width 151 height 34
